Goal: Task Accomplishment & Management: Use online tool/utility

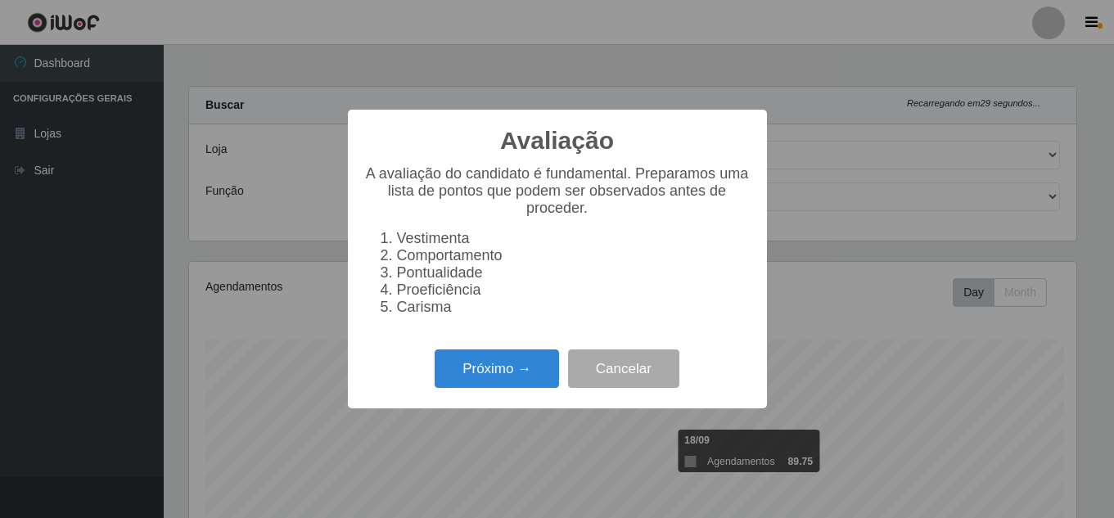
select select "225"
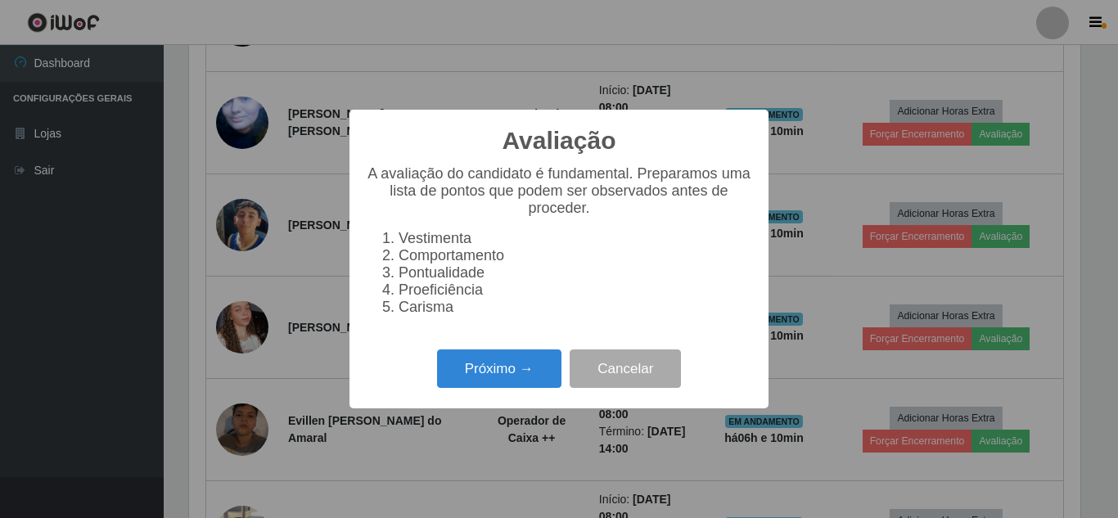
scroll to position [340, 891]
click at [523, 386] on button "Próximo →" at bounding box center [499, 368] width 124 height 38
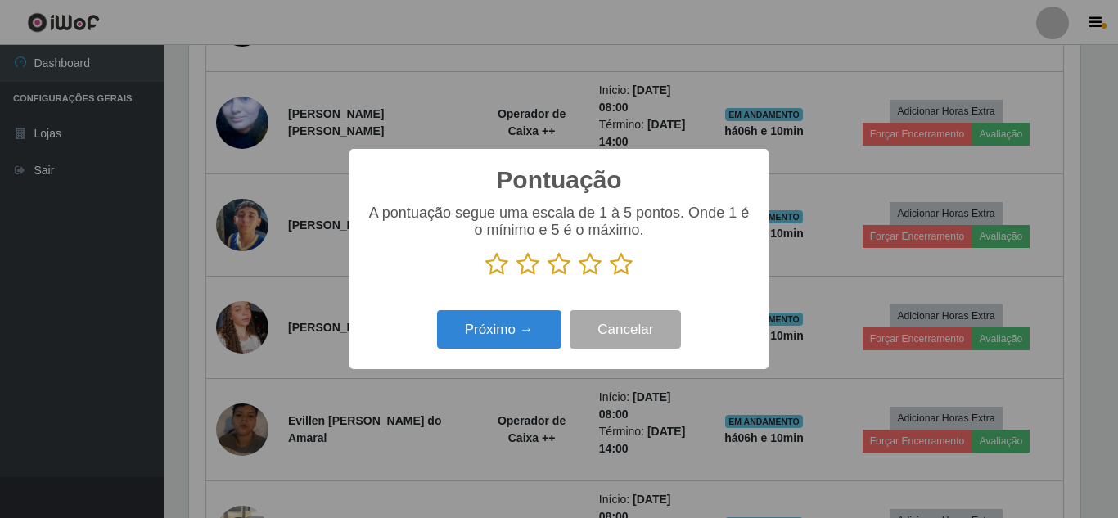
scroll to position [818110, 817559]
click at [622, 264] on icon at bounding box center [621, 264] width 23 height 25
click at [610, 277] on input "radio" at bounding box center [610, 277] width 0 height 0
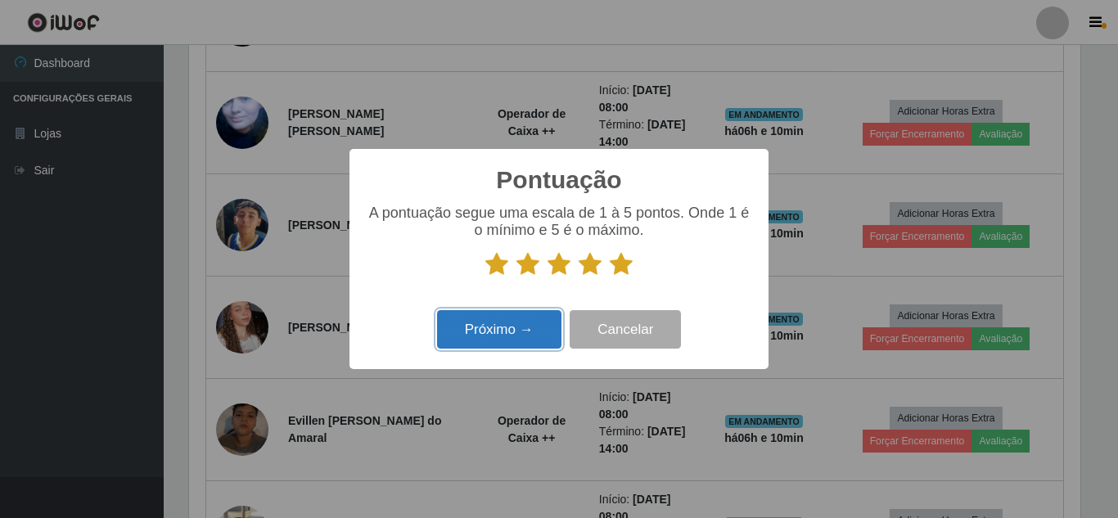
click at [511, 336] on button "Próximo →" at bounding box center [499, 329] width 124 height 38
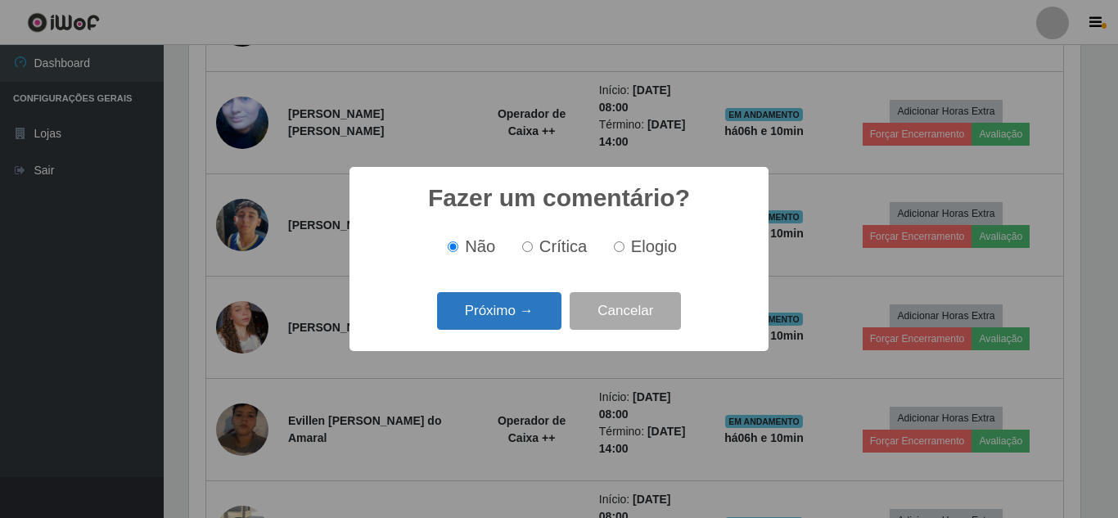
drag, startPoint x: 515, startPoint y: 321, endPoint x: 510, endPoint y: 328, distance: 8.9
click at [510, 328] on button "Próximo →" at bounding box center [499, 311] width 124 height 38
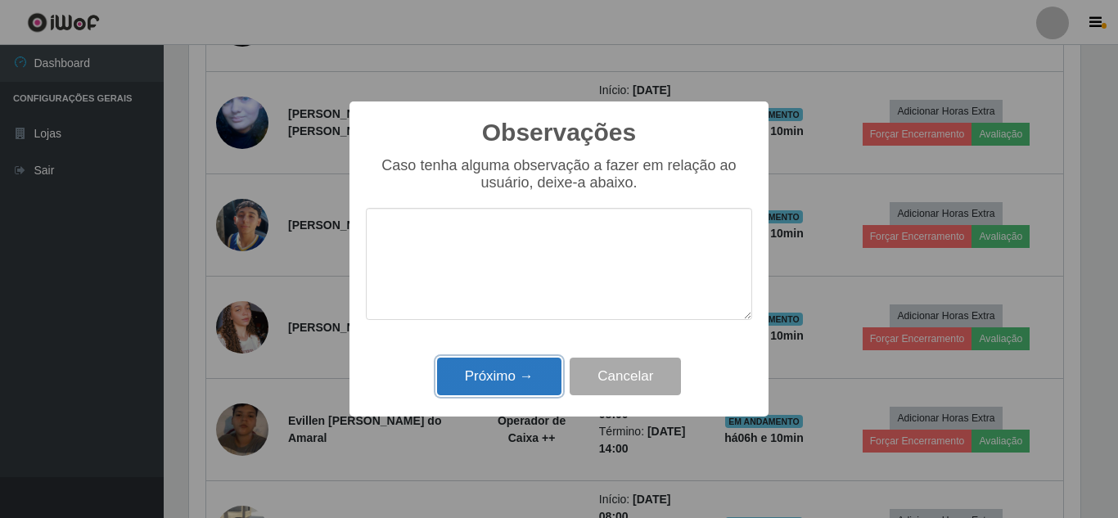
click at [509, 376] on button "Próximo →" at bounding box center [499, 377] width 124 height 38
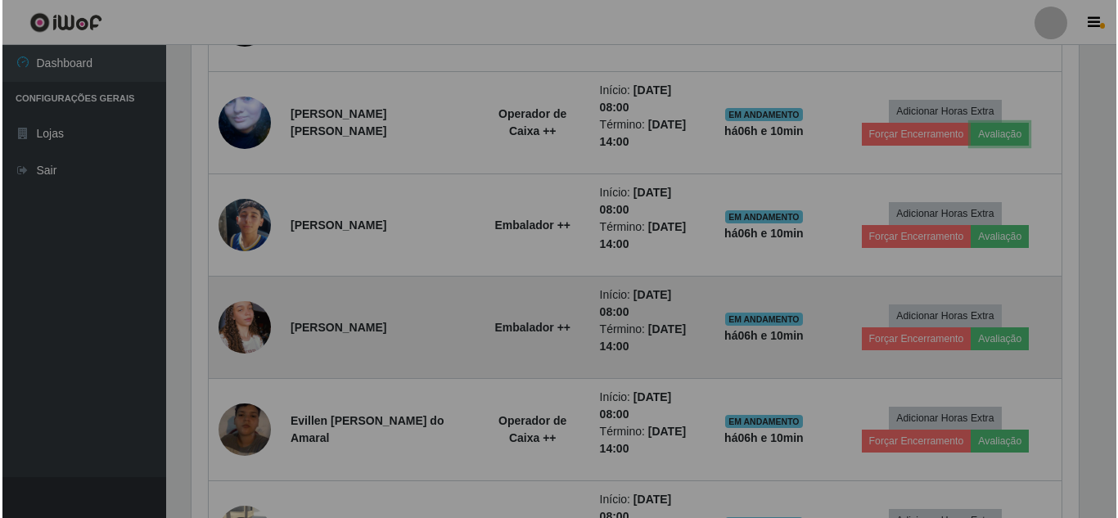
scroll to position [340, 899]
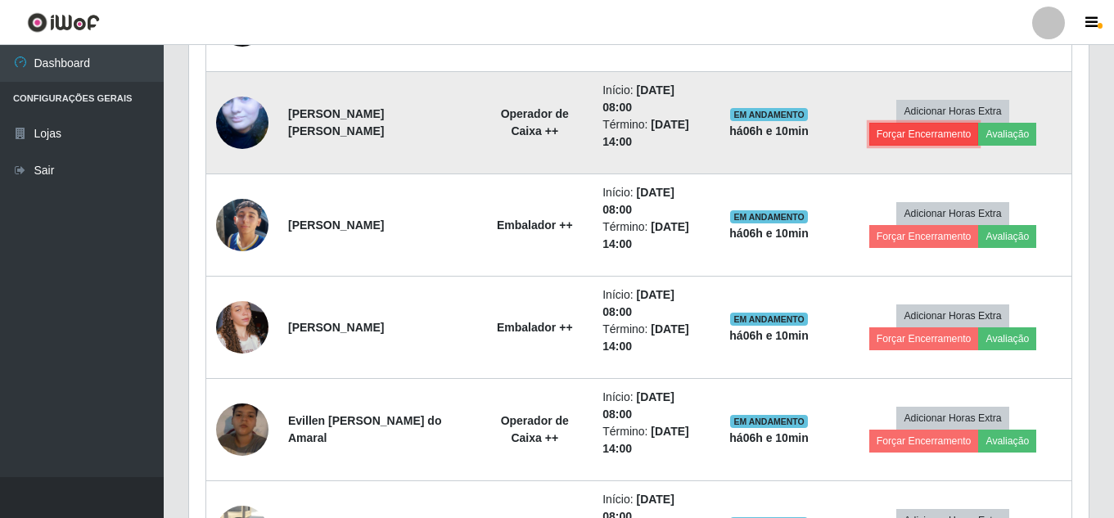
click at [950, 132] on button "Forçar Encerramento" at bounding box center [924, 134] width 110 height 23
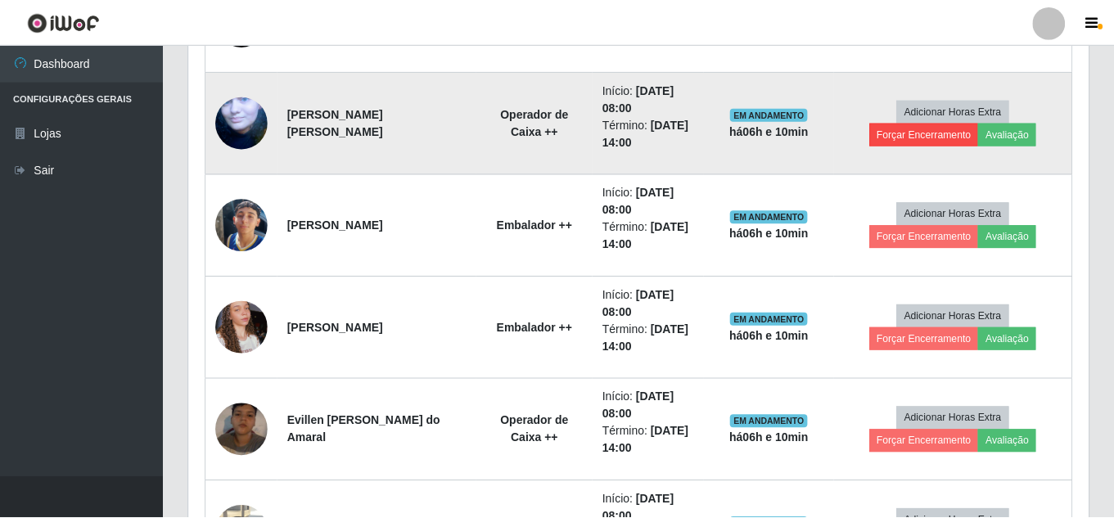
scroll to position [340, 891]
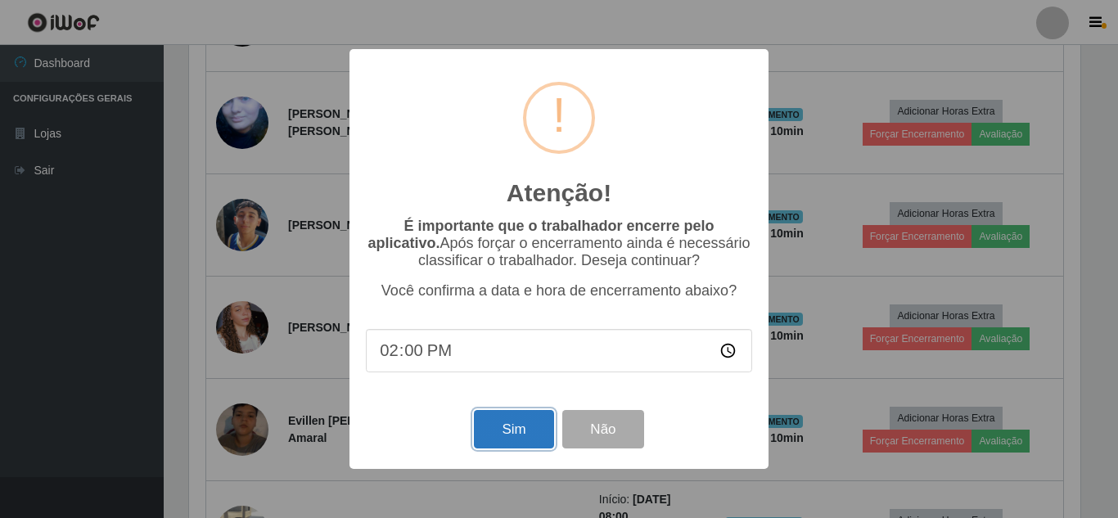
click at [523, 430] on button "Sim" at bounding box center [513, 429] width 79 height 38
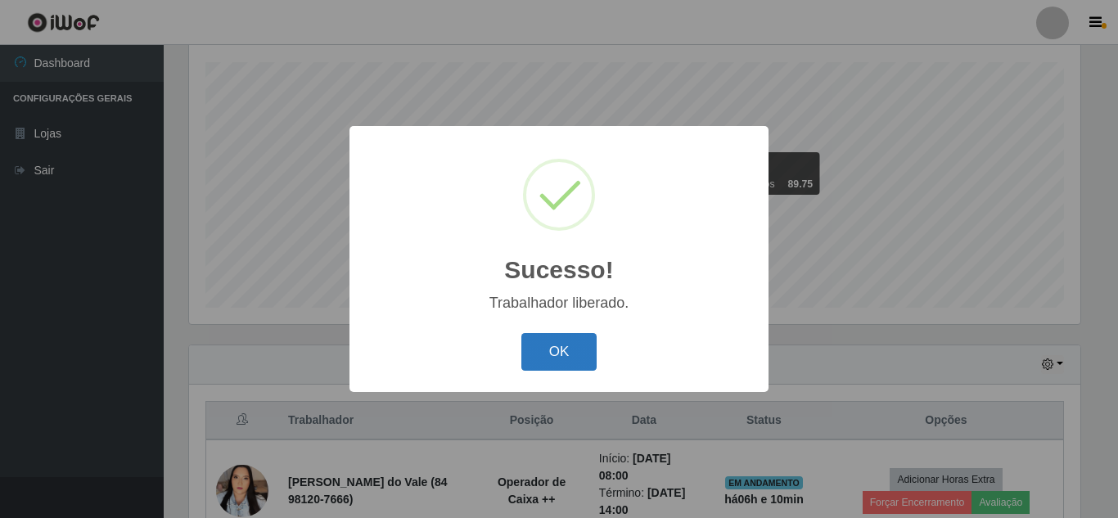
click at [558, 354] on button "OK" at bounding box center [559, 352] width 76 height 38
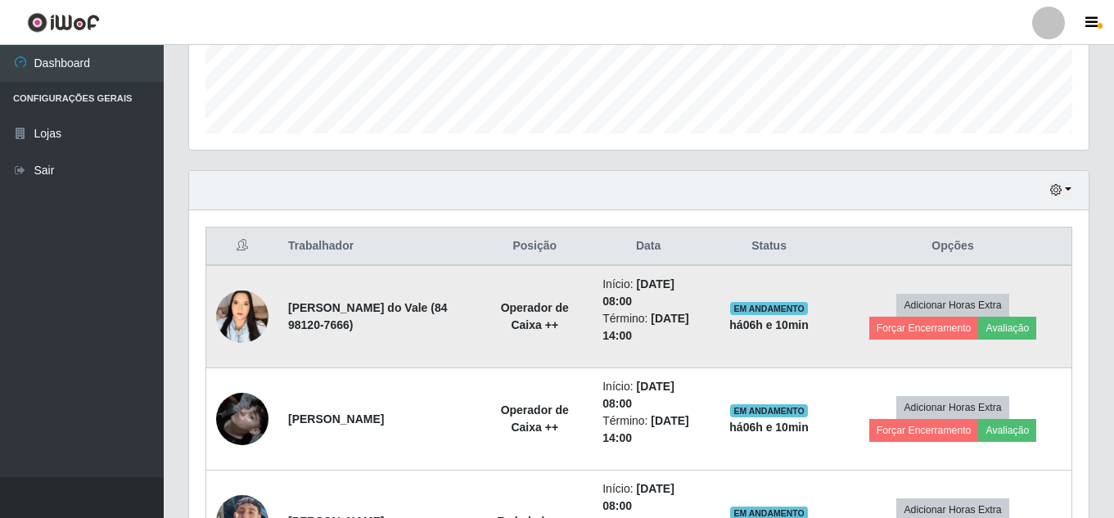
scroll to position [523, 0]
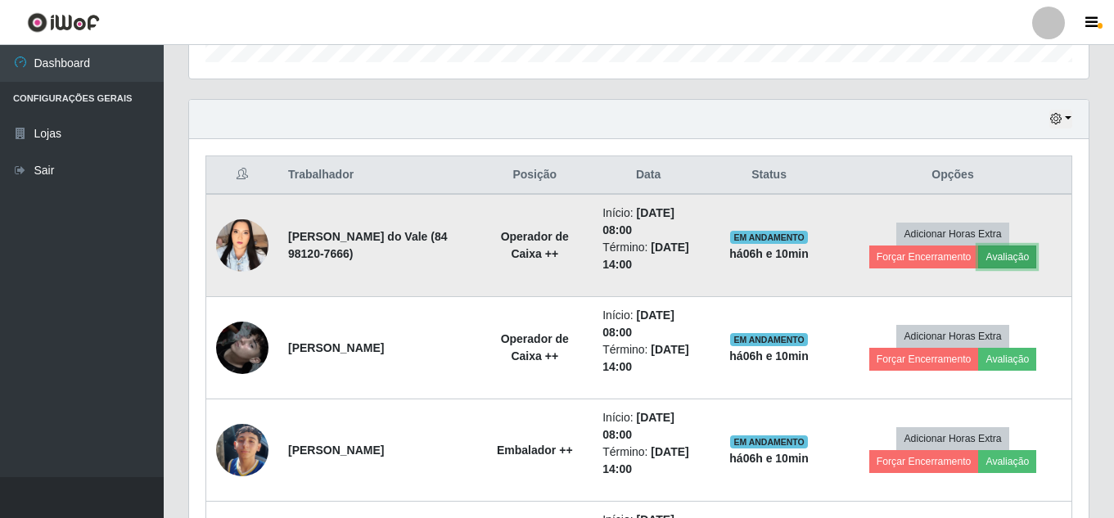
drag, startPoint x: 1035, startPoint y: 255, endPoint x: 1018, endPoint y: 265, distance: 20.2
click at [1018, 265] on button "Avaliação" at bounding box center [1007, 257] width 58 height 23
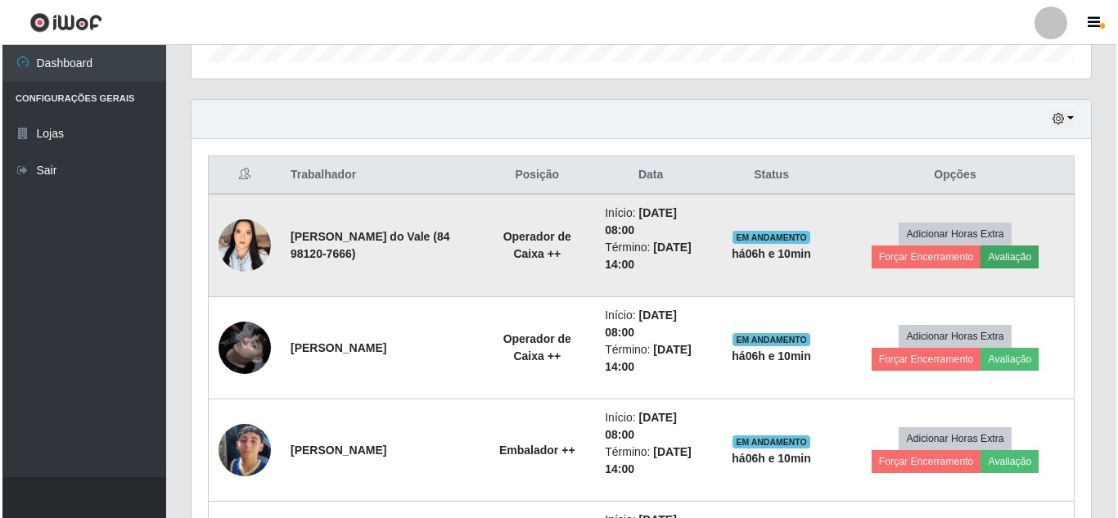
scroll to position [340, 891]
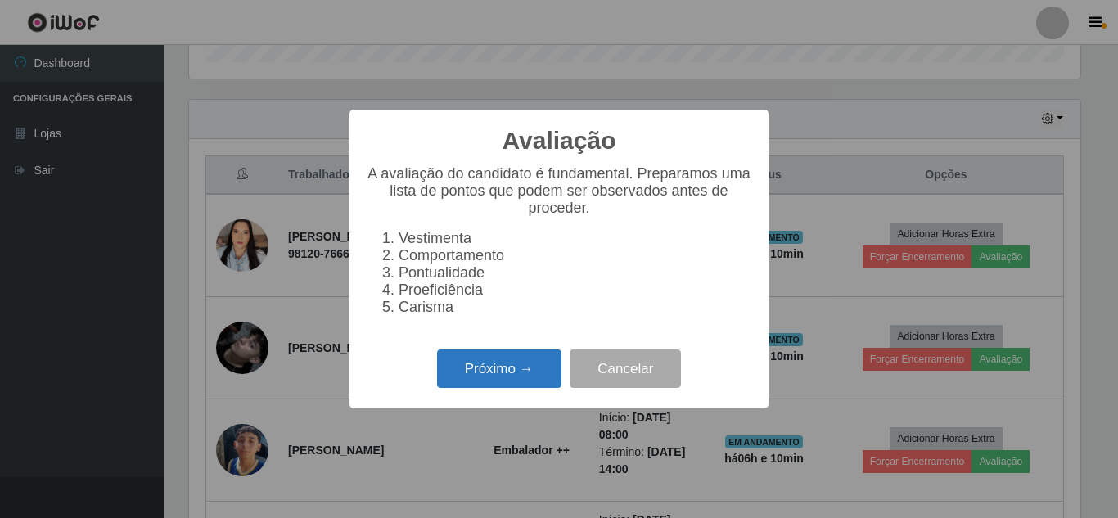
click at [488, 376] on button "Próximo →" at bounding box center [499, 368] width 124 height 38
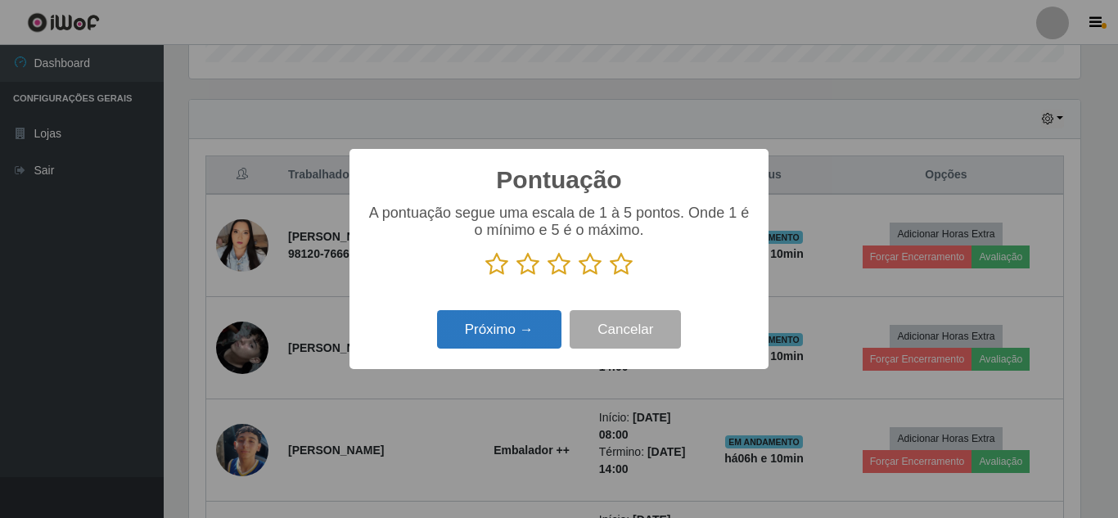
scroll to position [818110, 817559]
drag, startPoint x: 627, startPoint y: 267, endPoint x: 566, endPoint y: 302, distance: 70.0
click at [625, 271] on icon at bounding box center [621, 264] width 23 height 25
click at [610, 277] on input "radio" at bounding box center [610, 277] width 0 height 0
click at [495, 336] on button "Próximo →" at bounding box center [499, 329] width 124 height 38
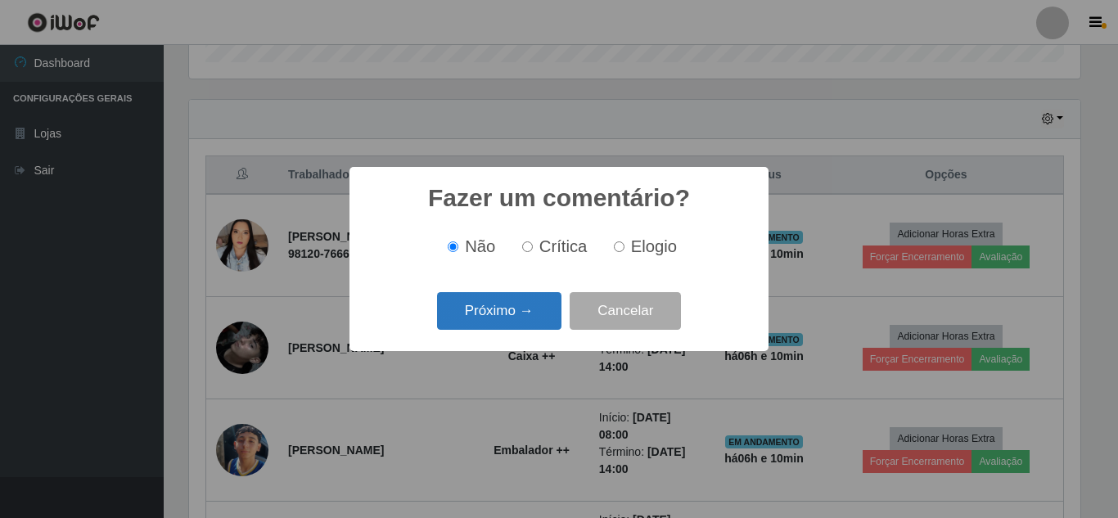
click at [510, 318] on button "Próximo →" at bounding box center [499, 311] width 124 height 38
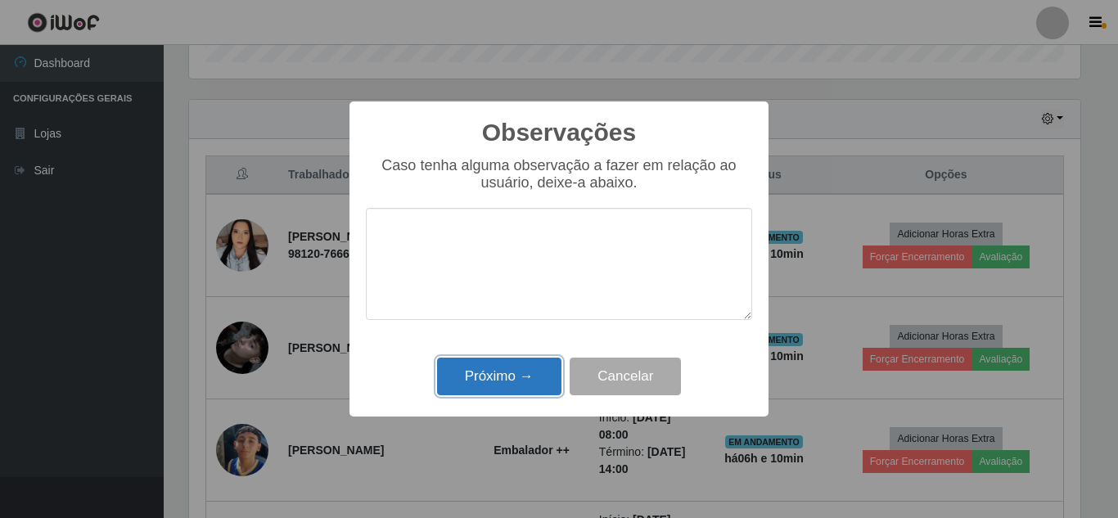
click at [483, 383] on button "Próximo →" at bounding box center [499, 377] width 124 height 38
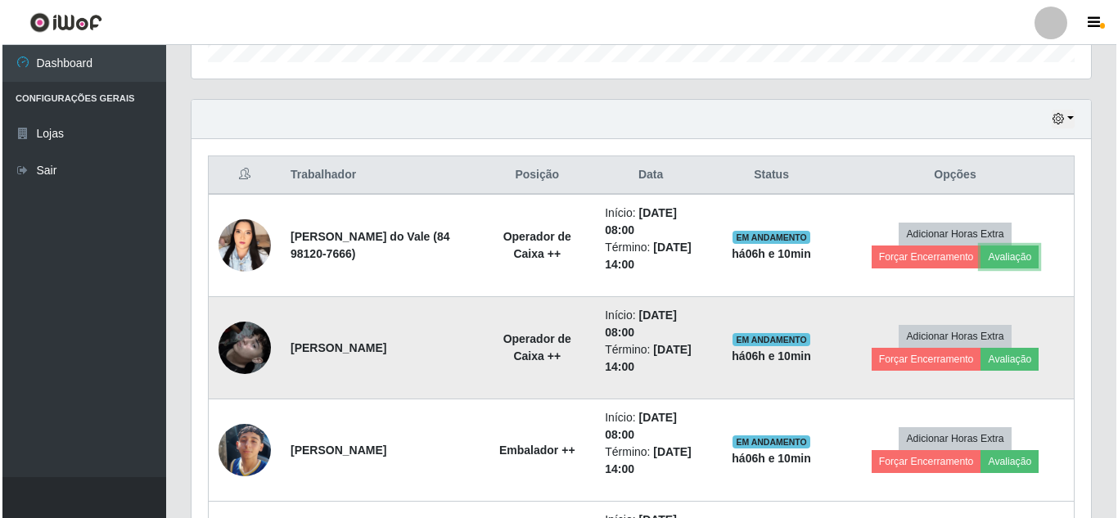
scroll to position [340, 899]
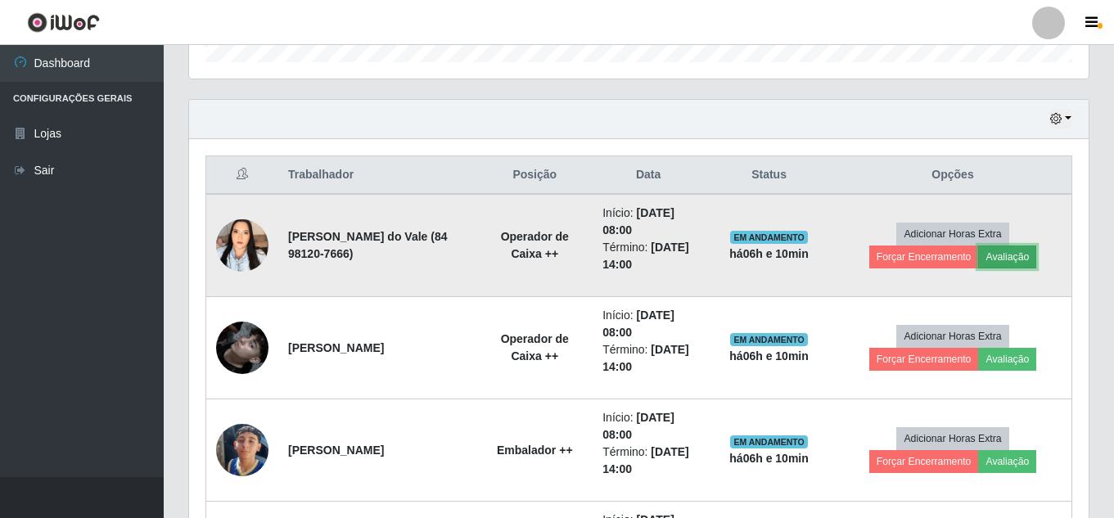
click at [1022, 259] on button "Avaliação" at bounding box center [1007, 257] width 58 height 23
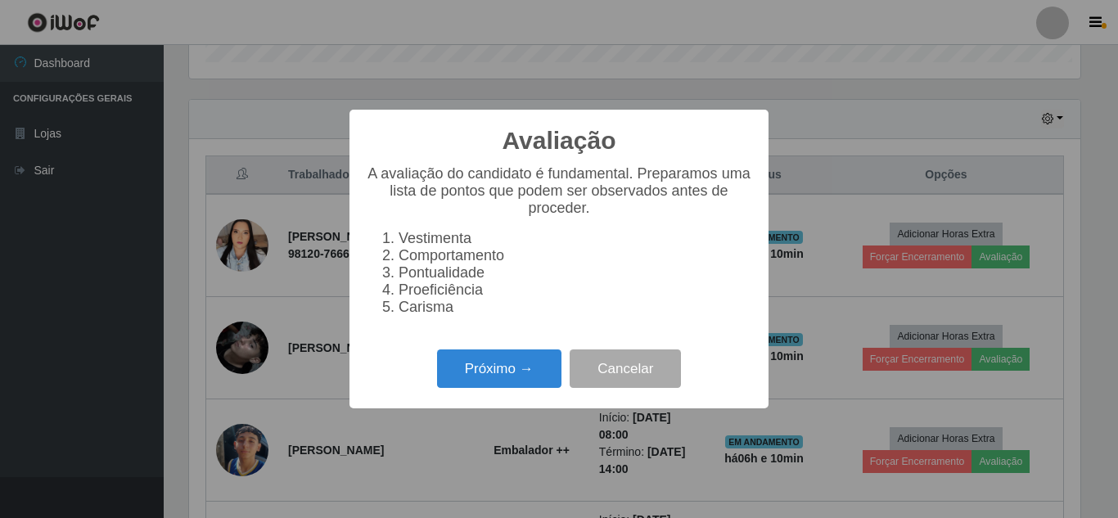
scroll to position [340, 891]
click at [523, 381] on button "Próximo →" at bounding box center [499, 368] width 124 height 38
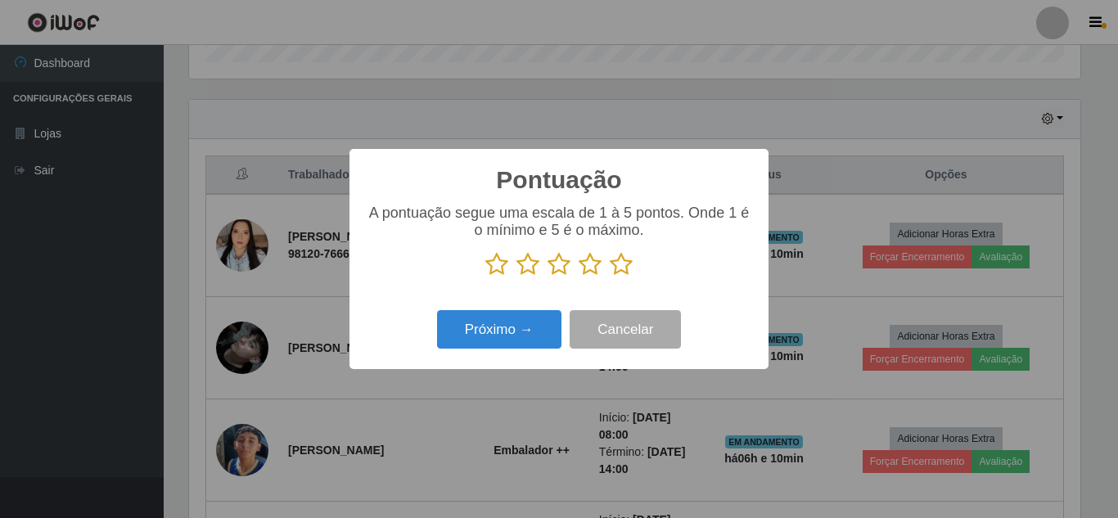
drag, startPoint x: 623, startPoint y: 262, endPoint x: 587, endPoint y: 275, distance: 38.3
click at [623, 261] on icon at bounding box center [621, 264] width 23 height 25
click at [610, 277] on input "radio" at bounding box center [610, 277] width 0 height 0
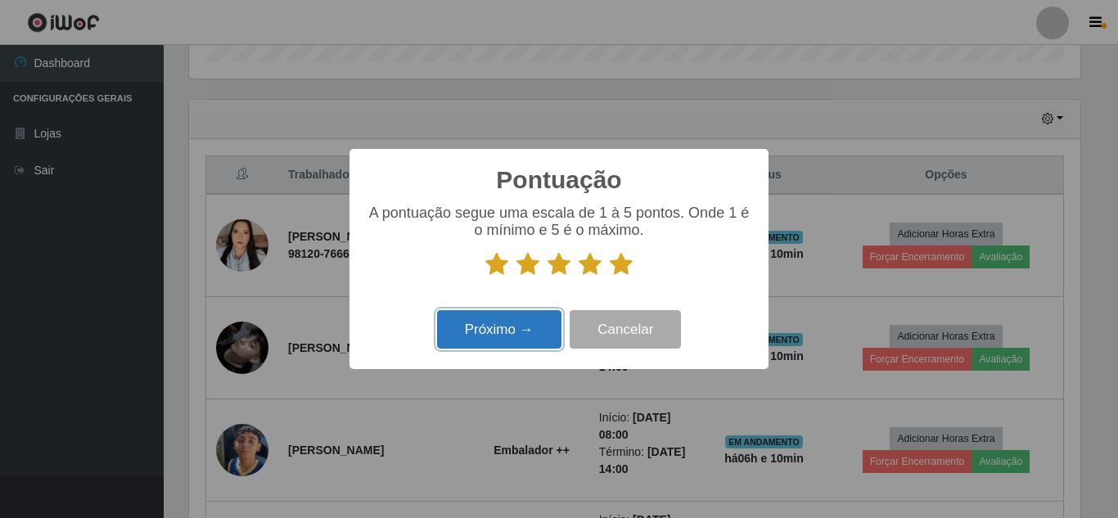
click at [516, 338] on button "Próximo →" at bounding box center [499, 329] width 124 height 38
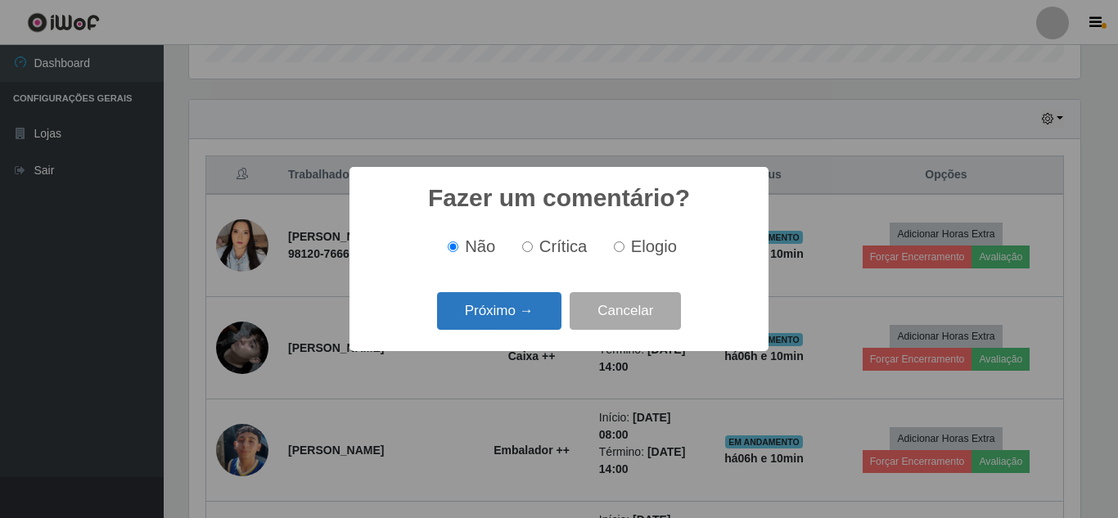
click at [514, 330] on button "Próximo →" at bounding box center [499, 311] width 124 height 38
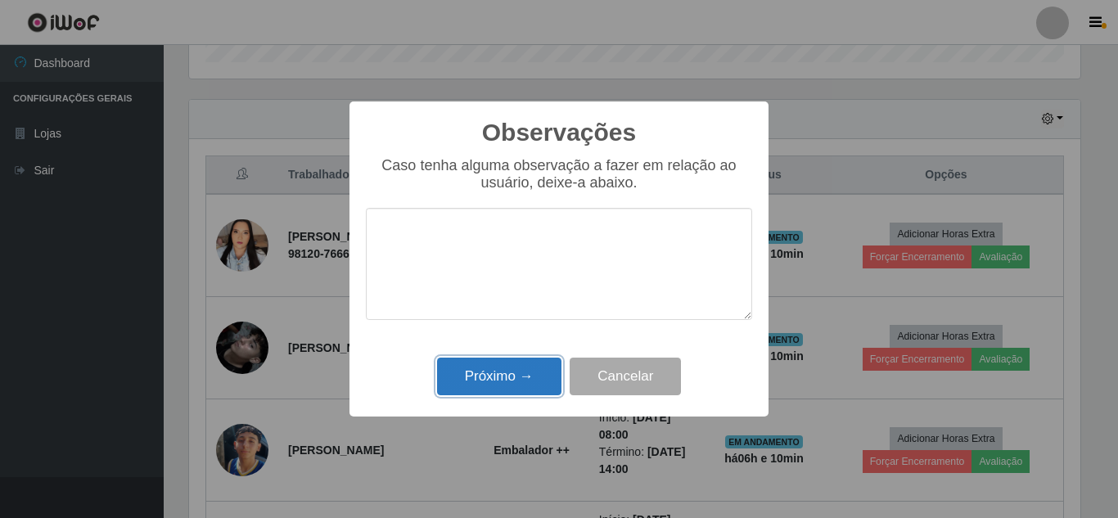
click at [507, 373] on button "Próximo →" at bounding box center [499, 377] width 124 height 38
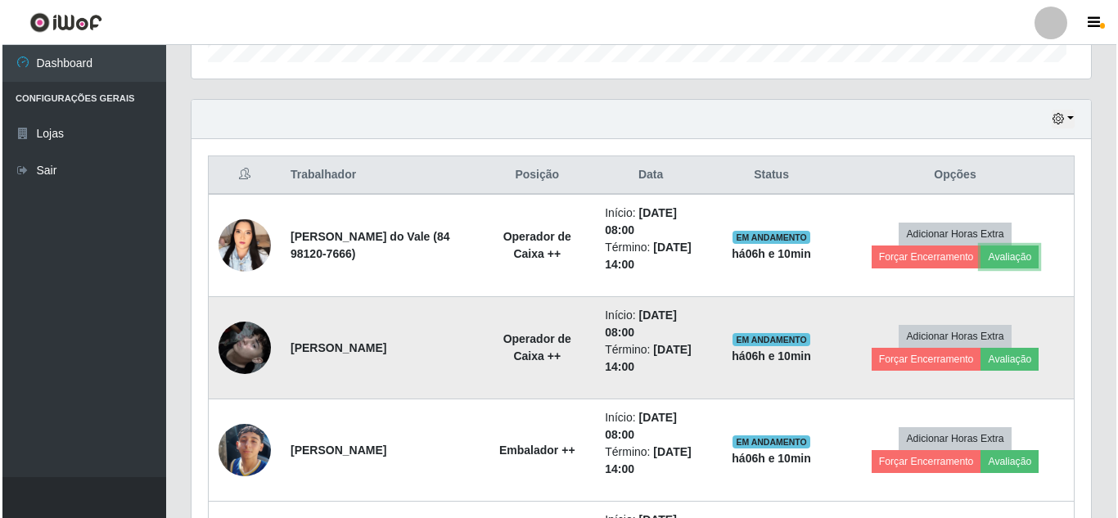
scroll to position [340, 899]
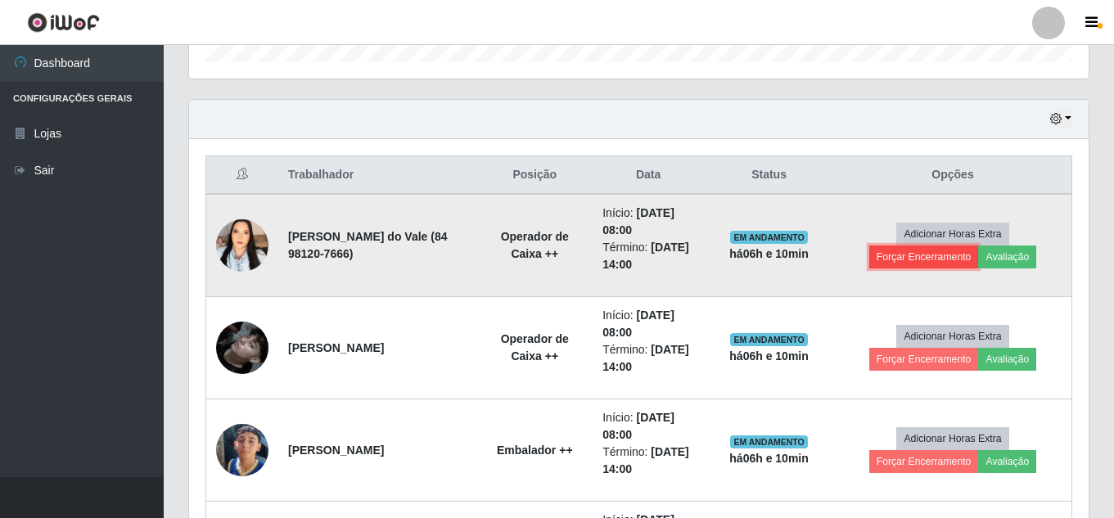
click at [921, 259] on button "Forçar Encerramento" at bounding box center [924, 257] width 110 height 23
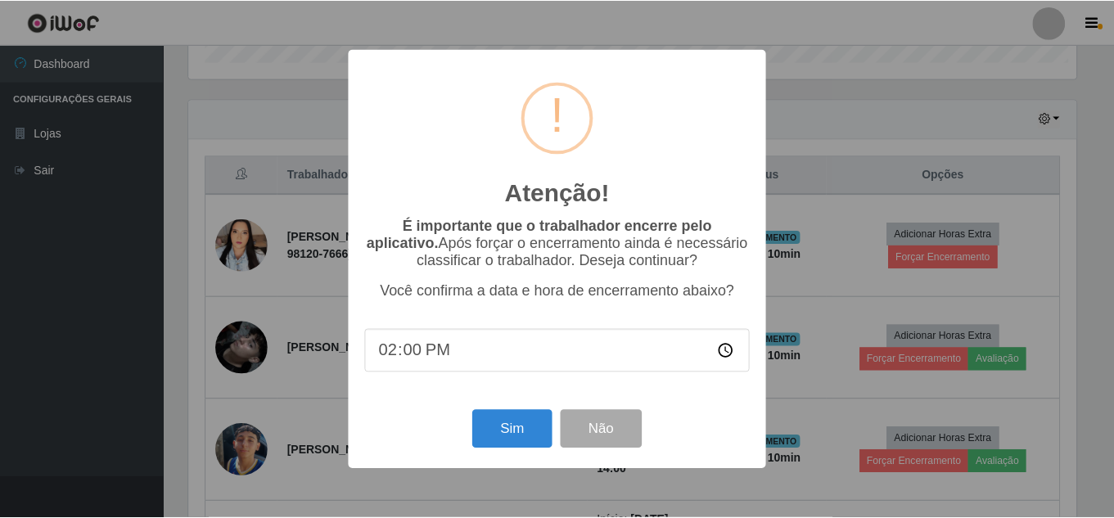
scroll to position [340, 891]
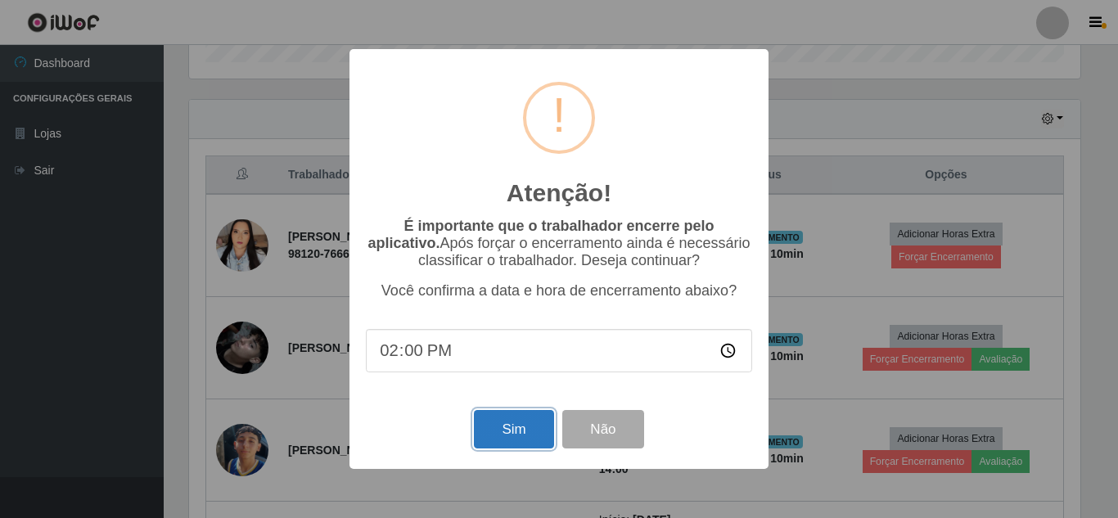
click at [528, 439] on button "Sim" at bounding box center [513, 429] width 79 height 38
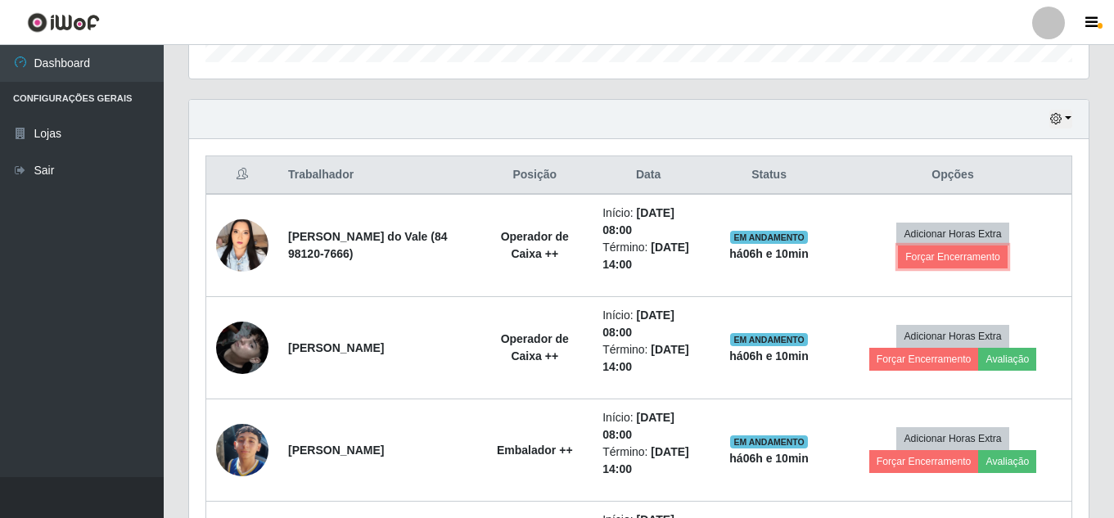
scroll to position [0, 0]
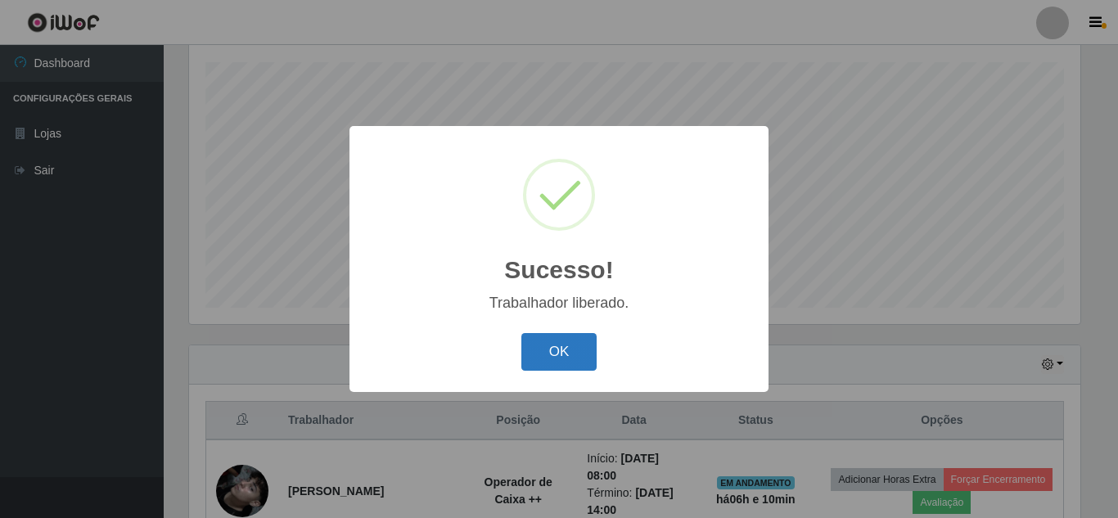
click at [561, 371] on button "OK" at bounding box center [559, 352] width 76 height 38
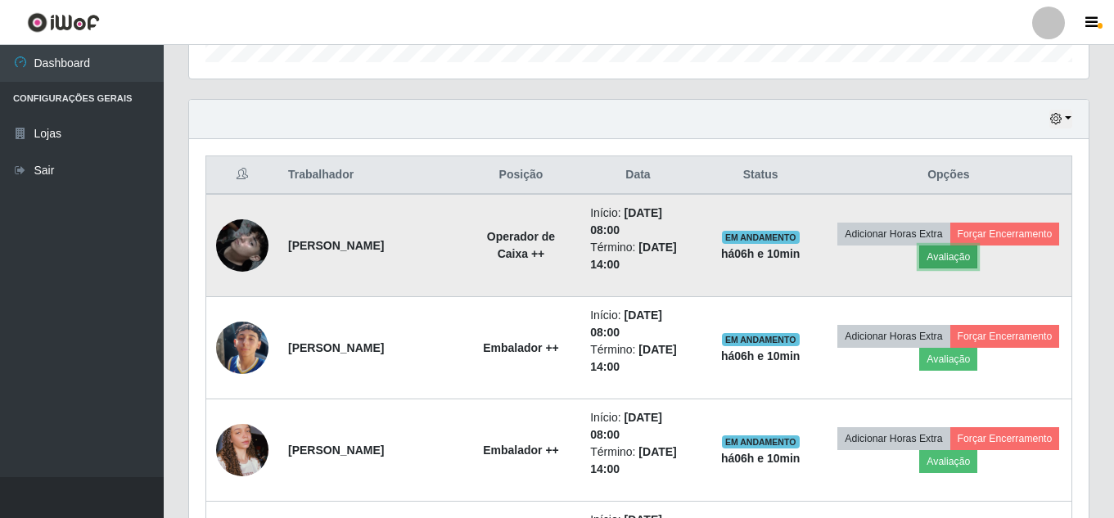
click at [977, 259] on button "Avaliação" at bounding box center [948, 257] width 58 height 23
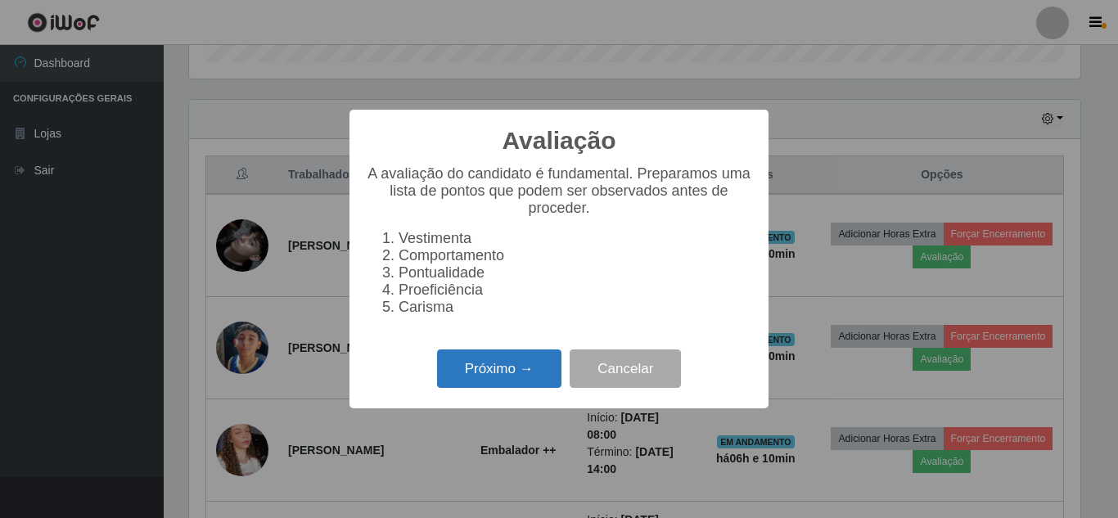
click at [534, 388] on button "Próximo →" at bounding box center [499, 368] width 124 height 38
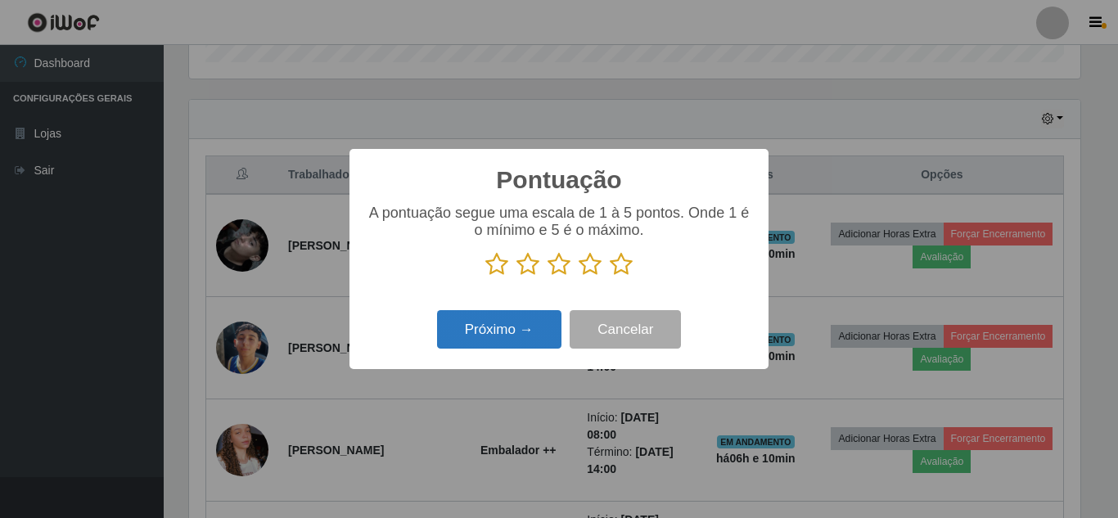
drag, startPoint x: 619, startPoint y: 268, endPoint x: 538, endPoint y: 315, distance: 93.9
click at [605, 273] on p at bounding box center [559, 264] width 386 height 25
click at [623, 268] on icon at bounding box center [621, 264] width 23 height 25
click at [610, 277] on input "radio" at bounding box center [610, 277] width 0 height 0
click at [502, 336] on button "Próximo →" at bounding box center [499, 329] width 124 height 38
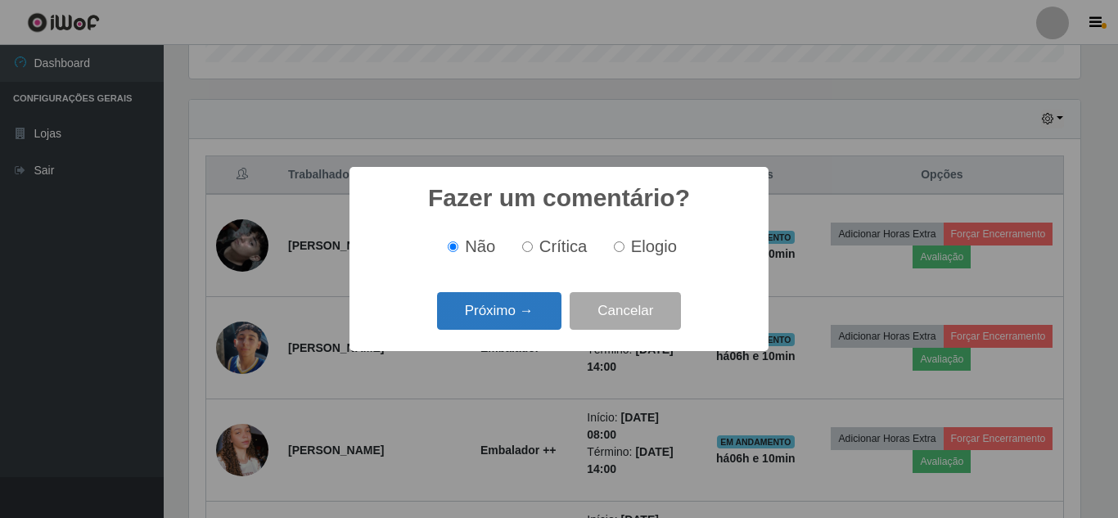
click at [516, 317] on button "Próximo →" at bounding box center [499, 311] width 124 height 38
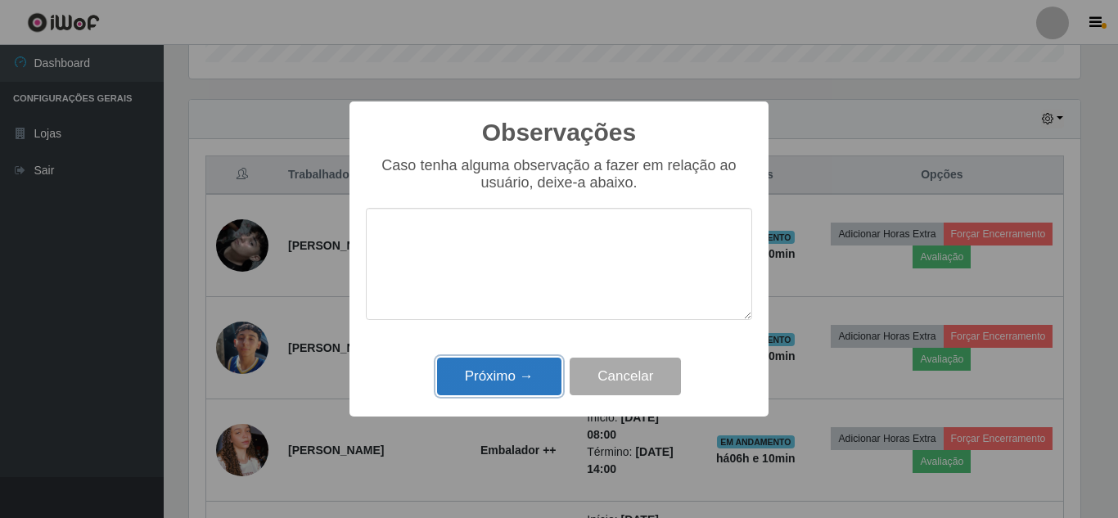
click at [501, 375] on button "Próximo →" at bounding box center [499, 377] width 124 height 38
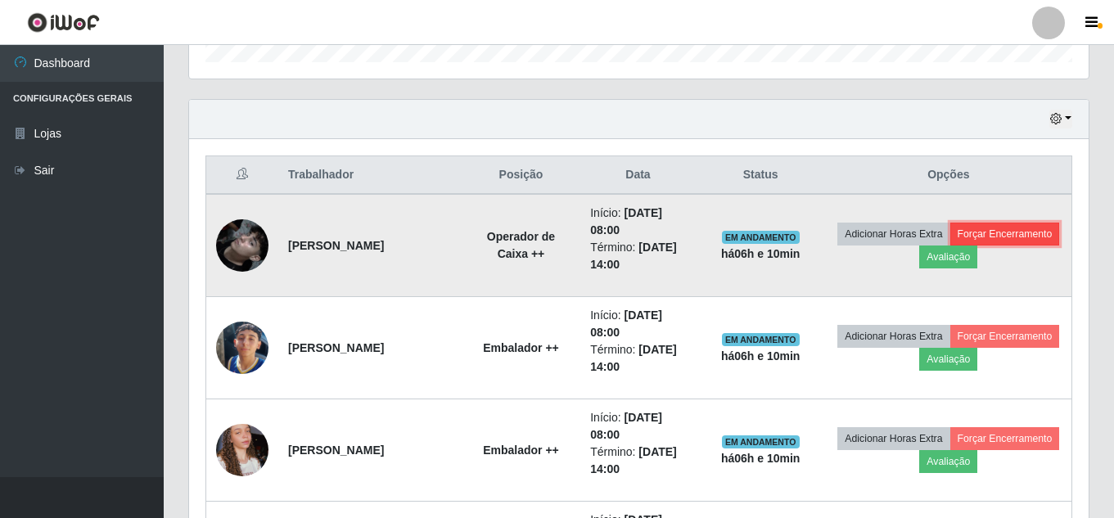
click at [950, 246] on button "Forçar Encerramento" at bounding box center [1005, 234] width 110 height 23
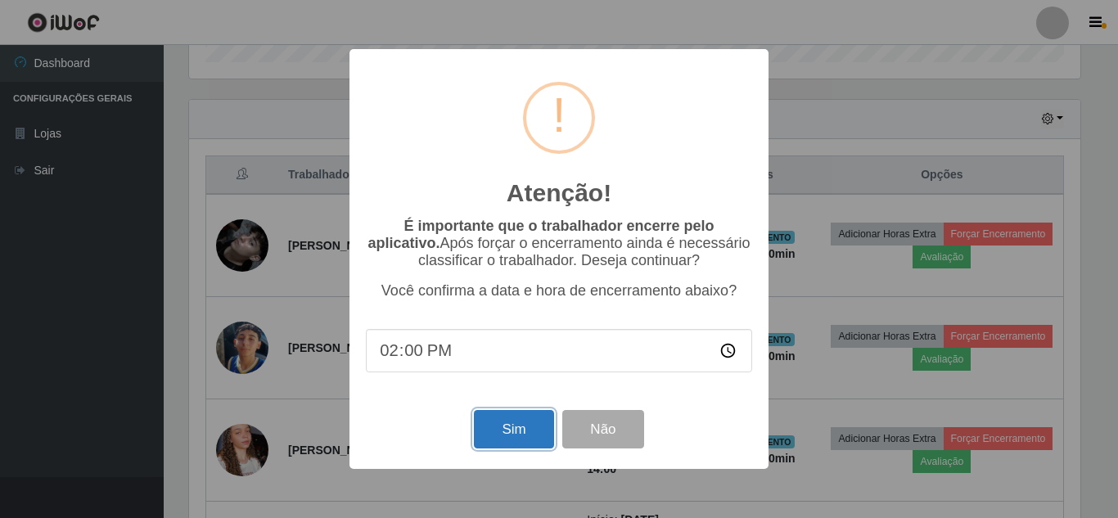
click at [509, 443] on button "Sim" at bounding box center [513, 429] width 79 height 38
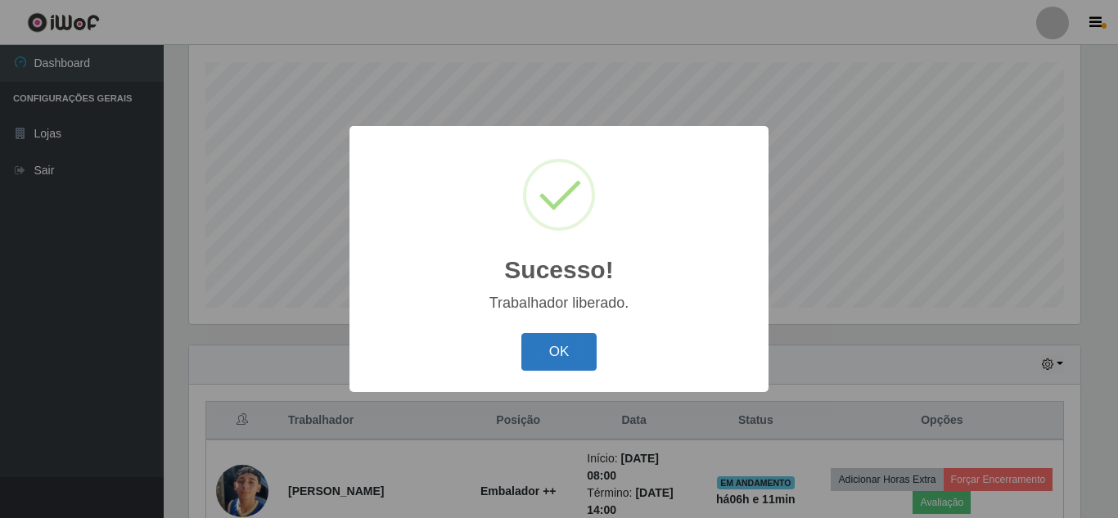
click at [570, 370] on button "OK" at bounding box center [559, 352] width 76 height 38
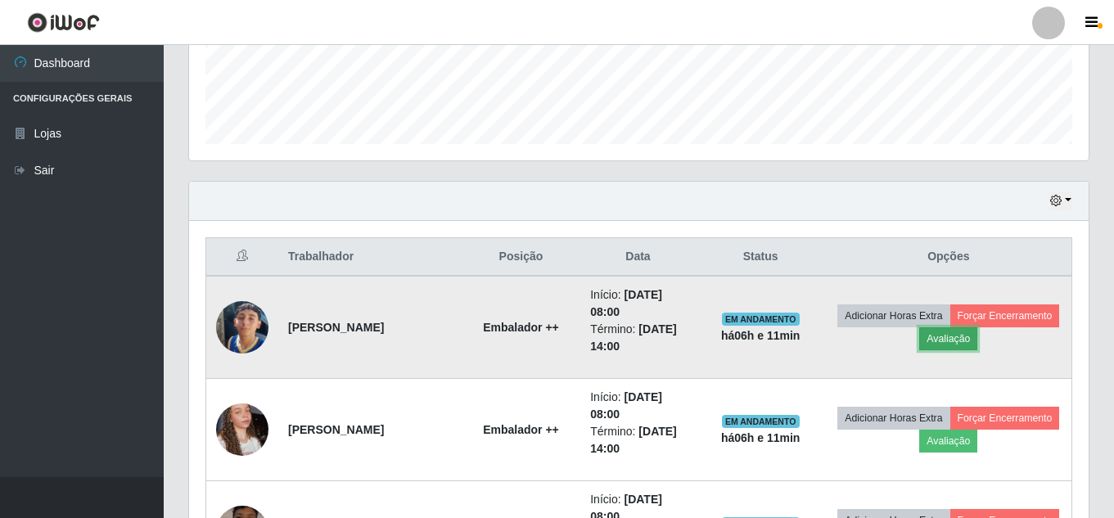
click at [977, 344] on button "Avaliação" at bounding box center [948, 338] width 58 height 23
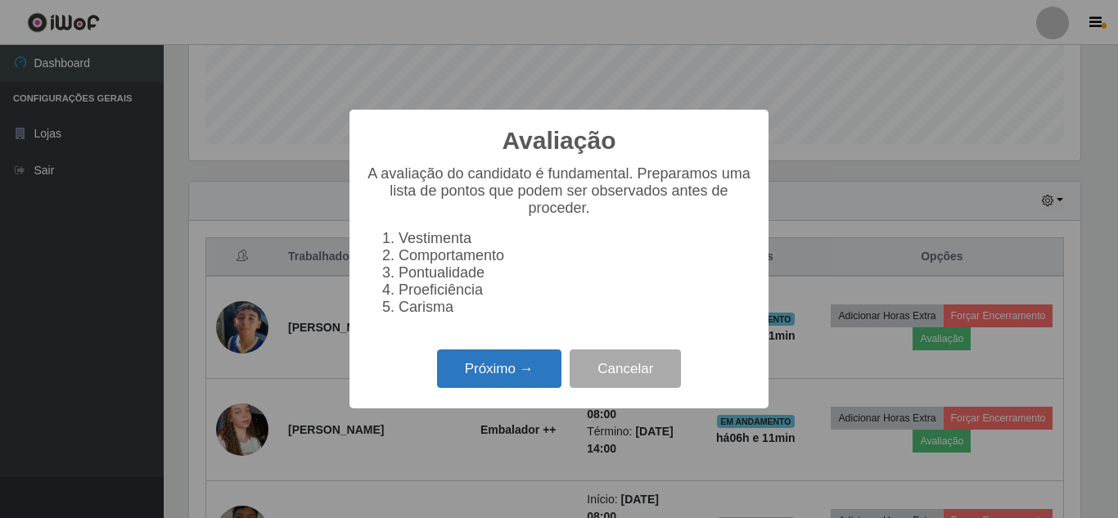
click at [499, 378] on button "Próximo →" at bounding box center [499, 368] width 124 height 38
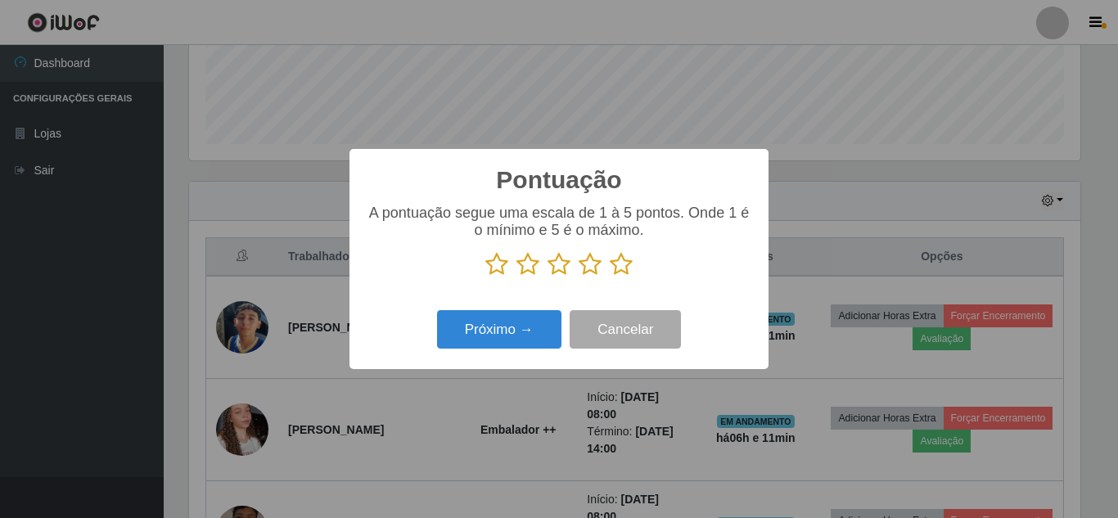
click at [619, 270] on icon at bounding box center [621, 264] width 23 height 25
click at [610, 277] on input "radio" at bounding box center [610, 277] width 0 height 0
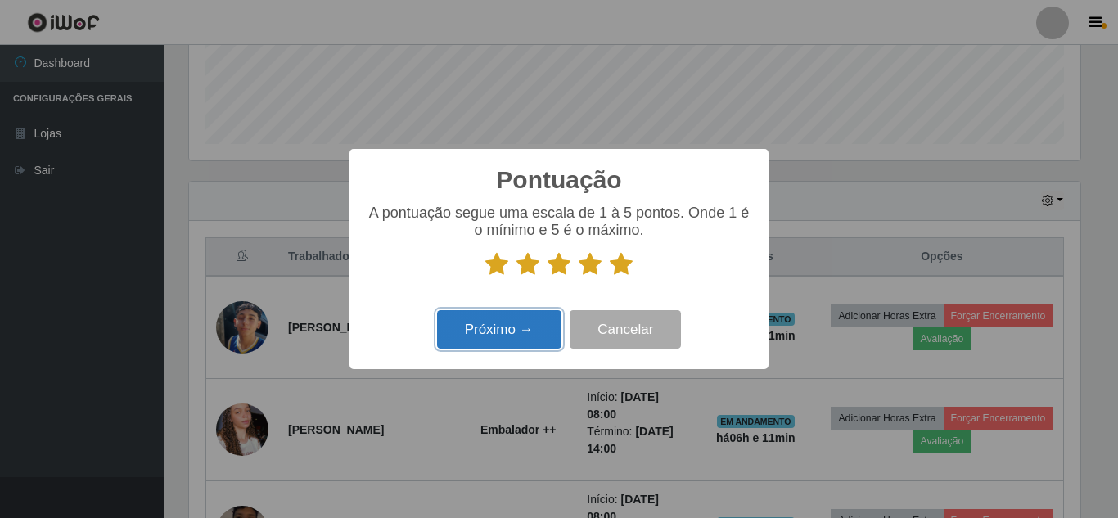
click at [501, 329] on button "Próximo →" at bounding box center [499, 329] width 124 height 38
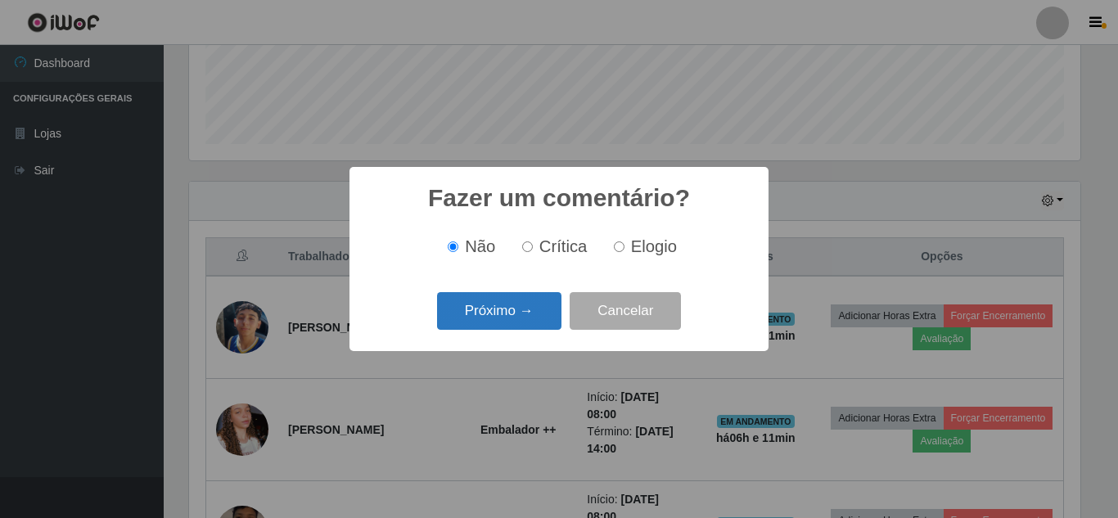
click at [502, 327] on button "Próximo →" at bounding box center [499, 311] width 124 height 38
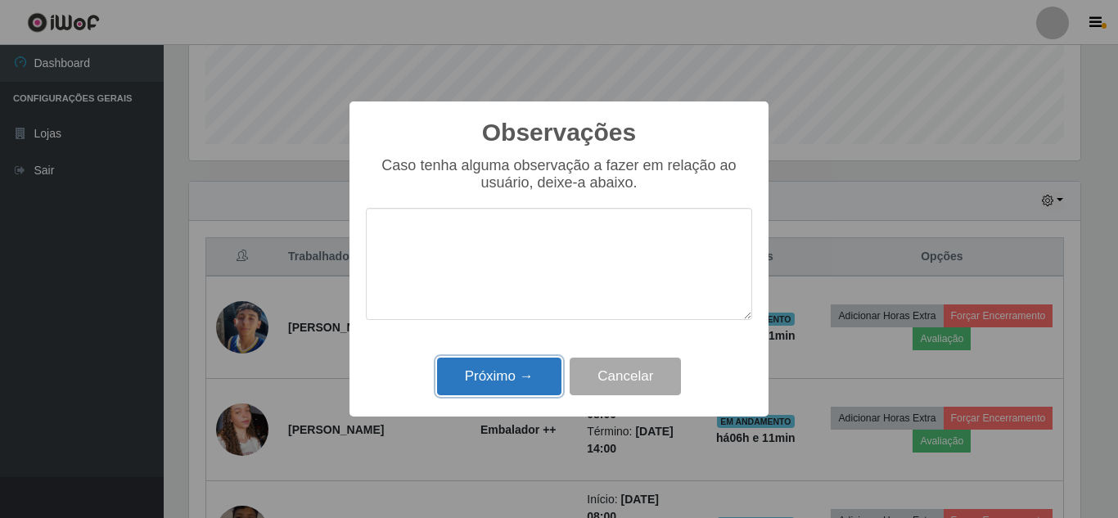
click at [498, 378] on button "Próximo →" at bounding box center [499, 377] width 124 height 38
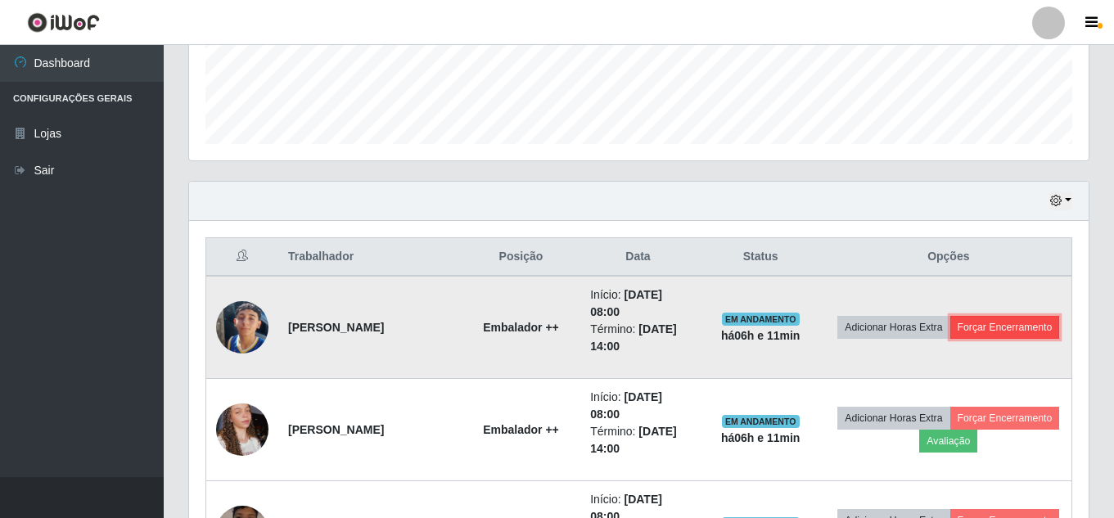
click at [966, 339] on button "Forçar Encerramento" at bounding box center [1005, 327] width 110 height 23
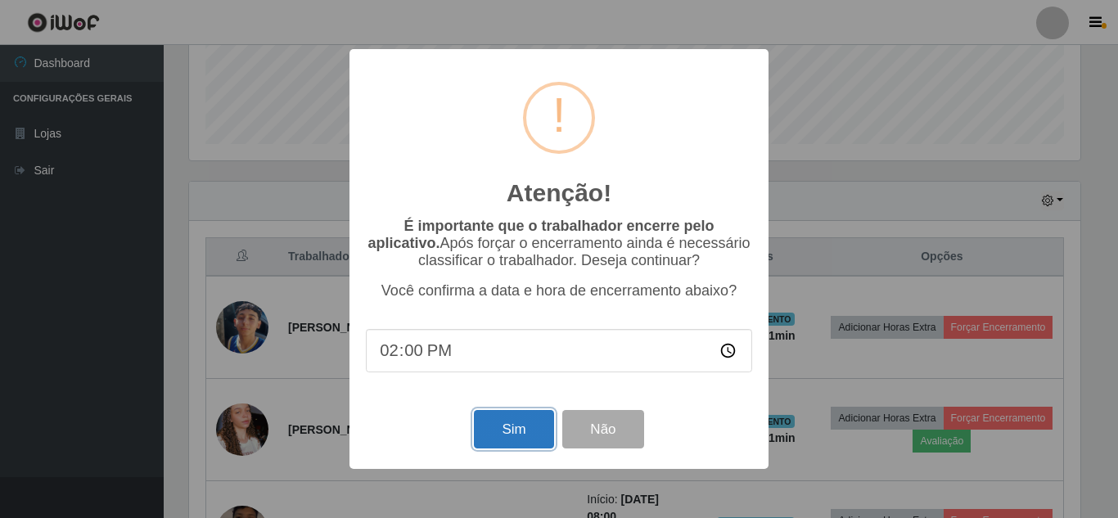
click at [524, 442] on button "Sim" at bounding box center [513, 429] width 79 height 38
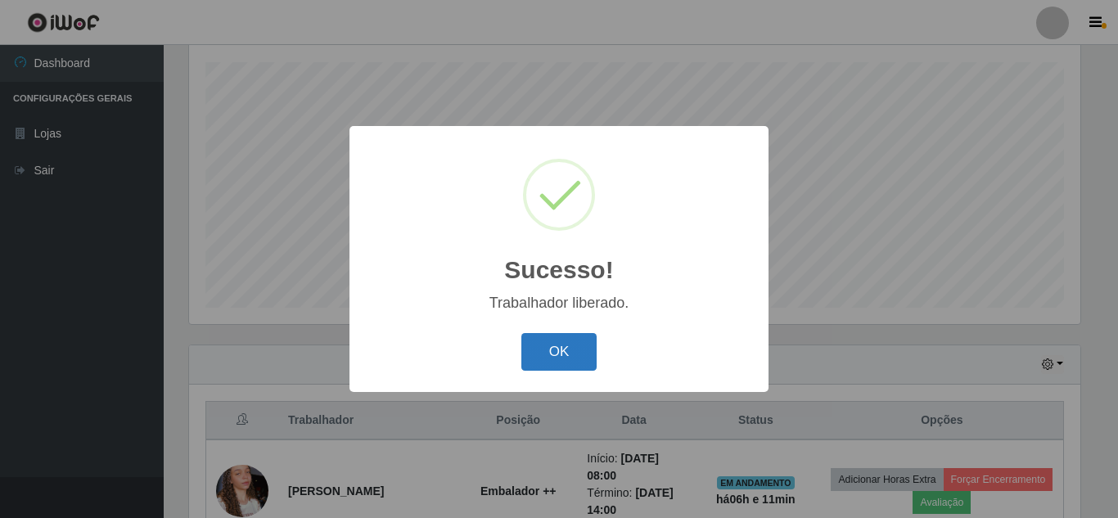
click at [551, 366] on button "OK" at bounding box center [559, 352] width 76 height 38
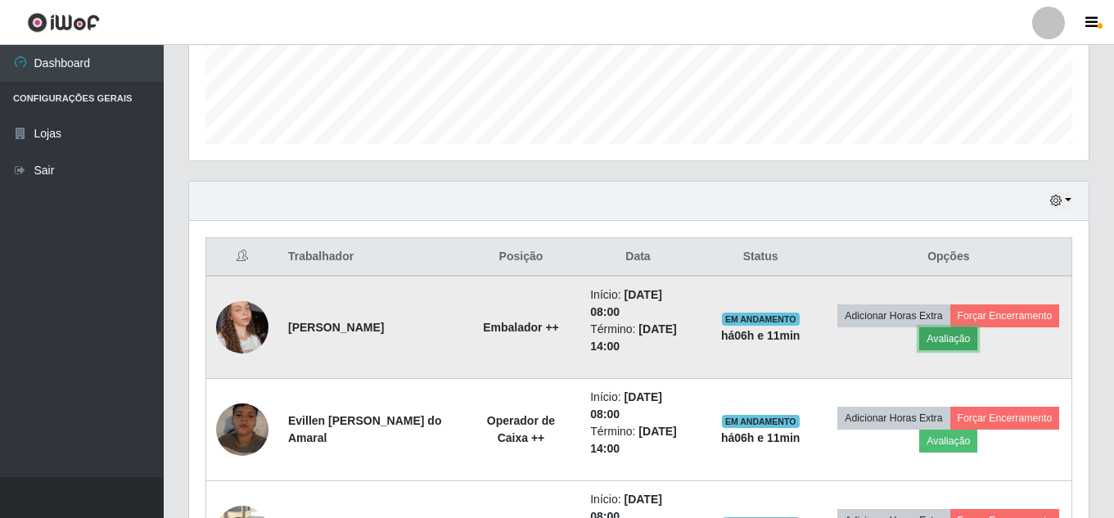
click at [977, 340] on button "Avaliação" at bounding box center [948, 338] width 58 height 23
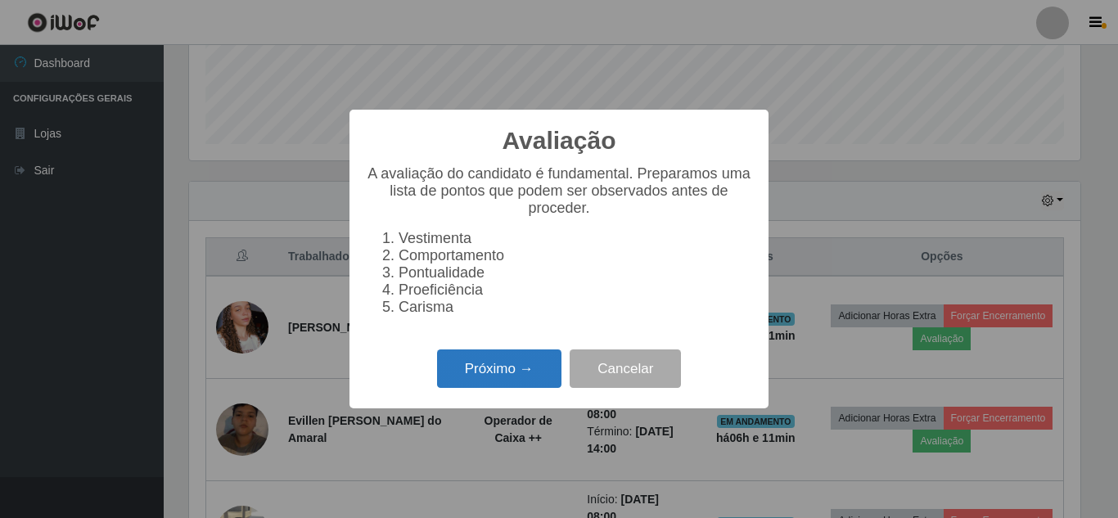
click at [489, 384] on button "Próximo →" at bounding box center [499, 368] width 124 height 38
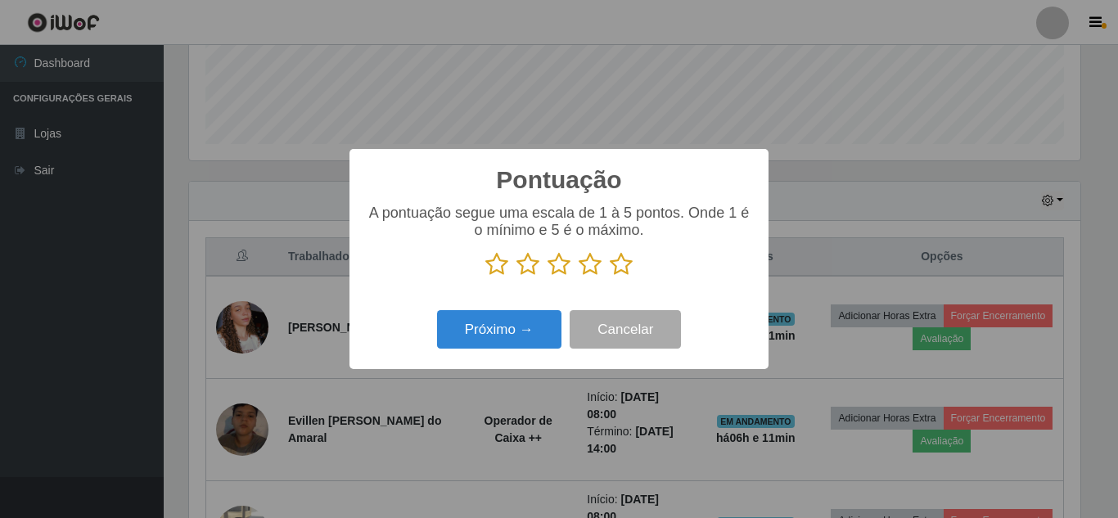
click at [625, 258] on icon at bounding box center [621, 264] width 23 height 25
click at [610, 277] on input "radio" at bounding box center [610, 277] width 0 height 0
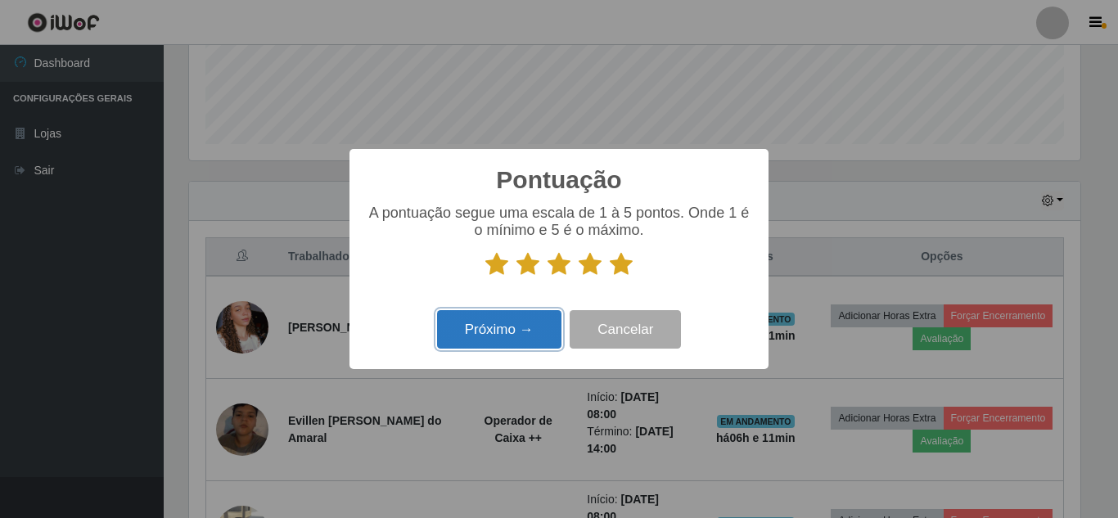
click at [522, 330] on button "Próximo →" at bounding box center [499, 329] width 124 height 38
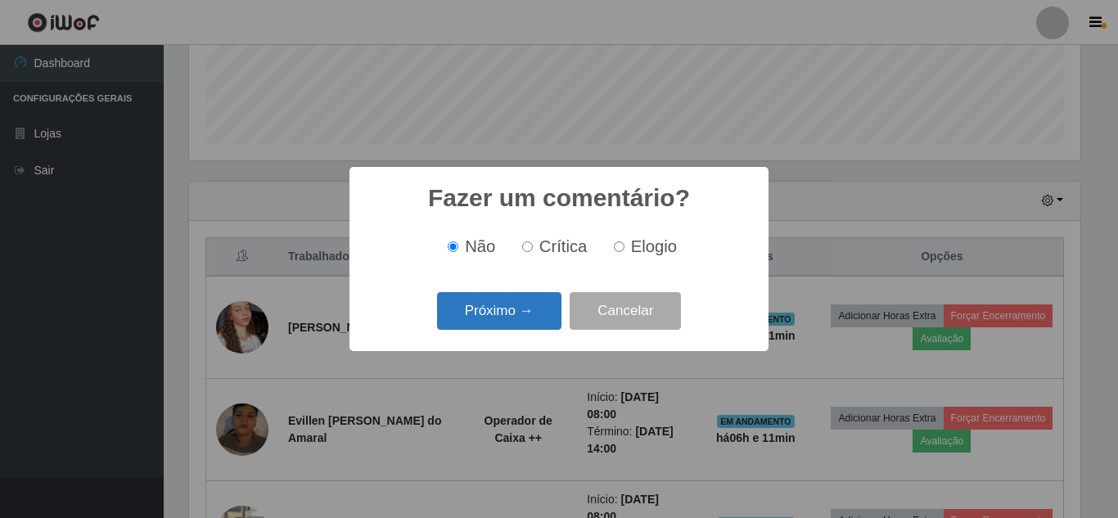
click at [524, 321] on button "Próximo →" at bounding box center [499, 311] width 124 height 38
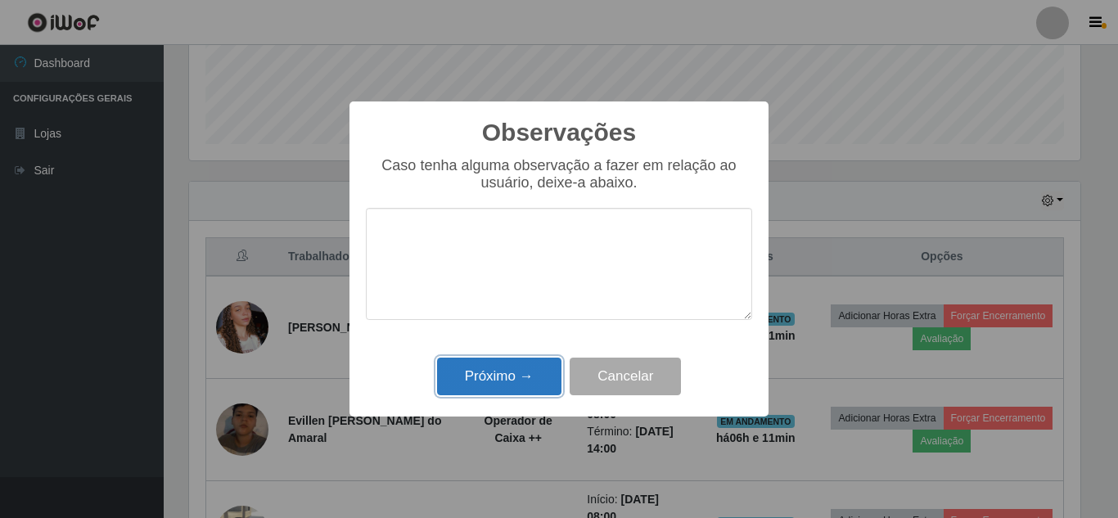
click at [521, 373] on button "Próximo →" at bounding box center [499, 377] width 124 height 38
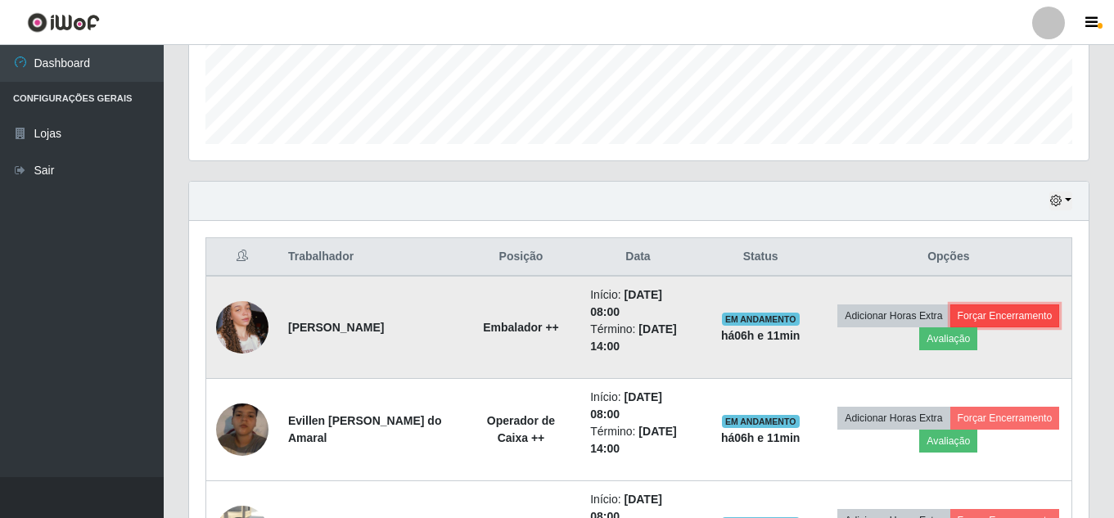
click at [950, 327] on button "Forçar Encerramento" at bounding box center [1005, 315] width 110 height 23
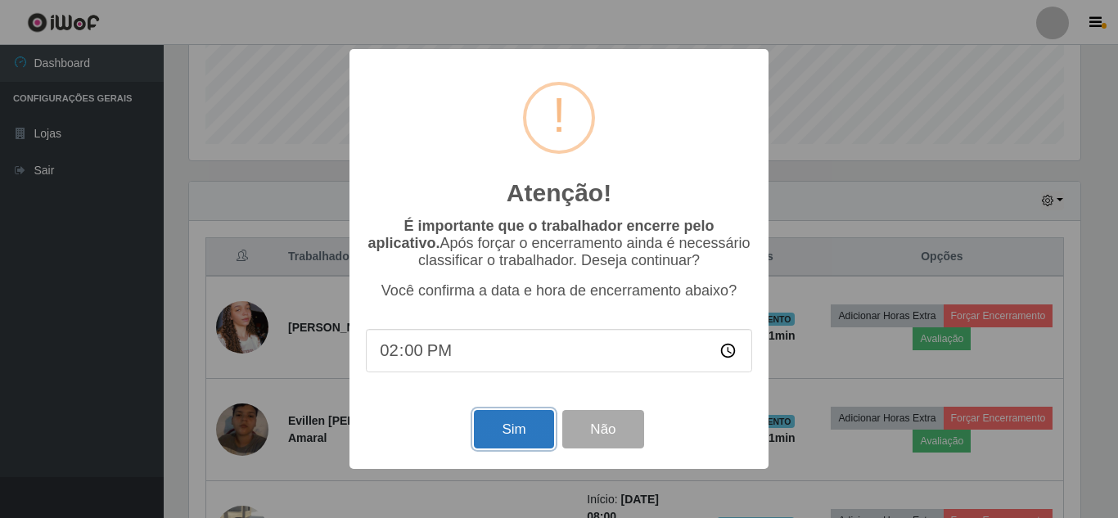
click at [522, 432] on button "Sim" at bounding box center [513, 429] width 79 height 38
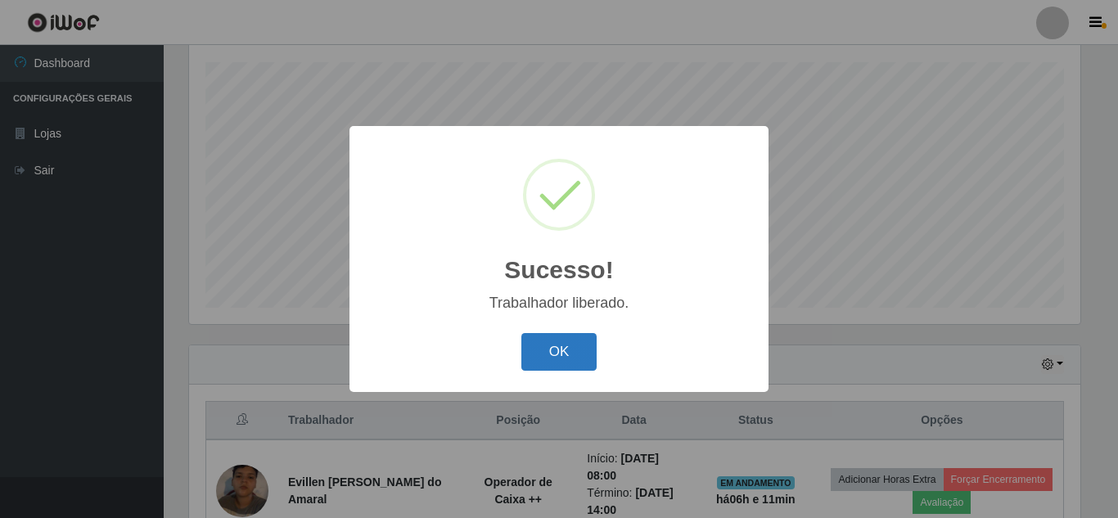
click at [557, 358] on button "OK" at bounding box center [559, 352] width 76 height 38
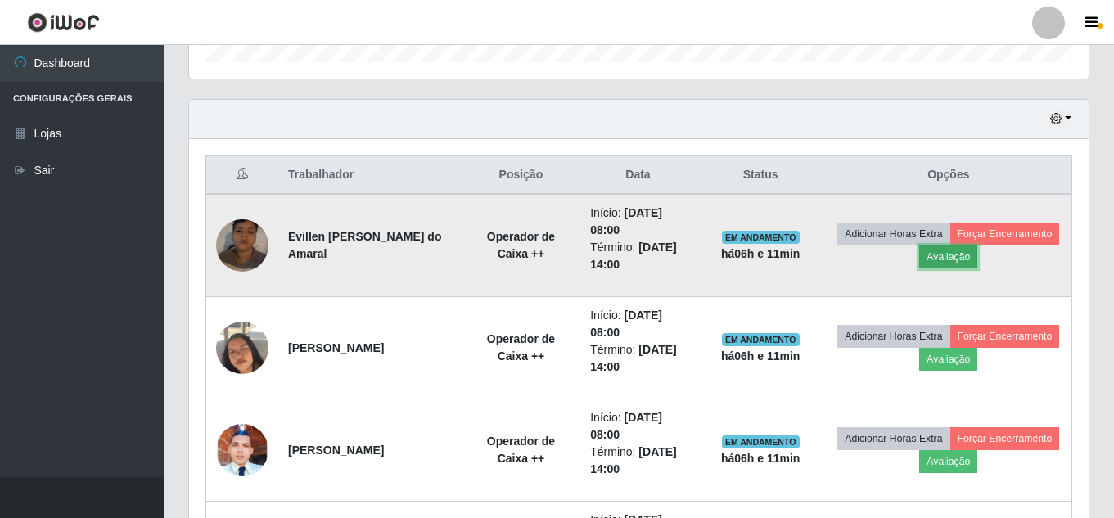
click at [977, 258] on button "Avaliação" at bounding box center [948, 257] width 58 height 23
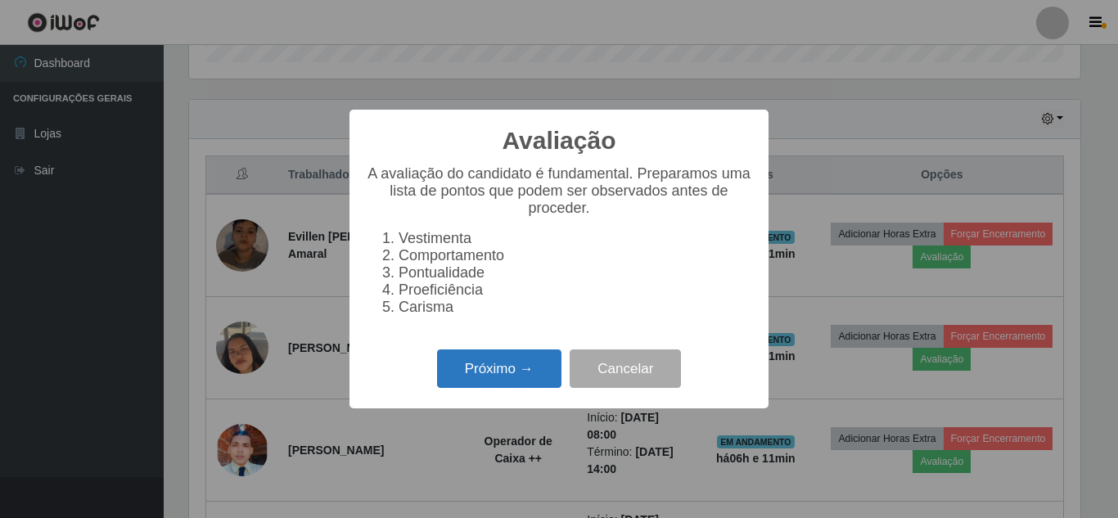
click at [525, 383] on button "Próximo →" at bounding box center [499, 368] width 124 height 38
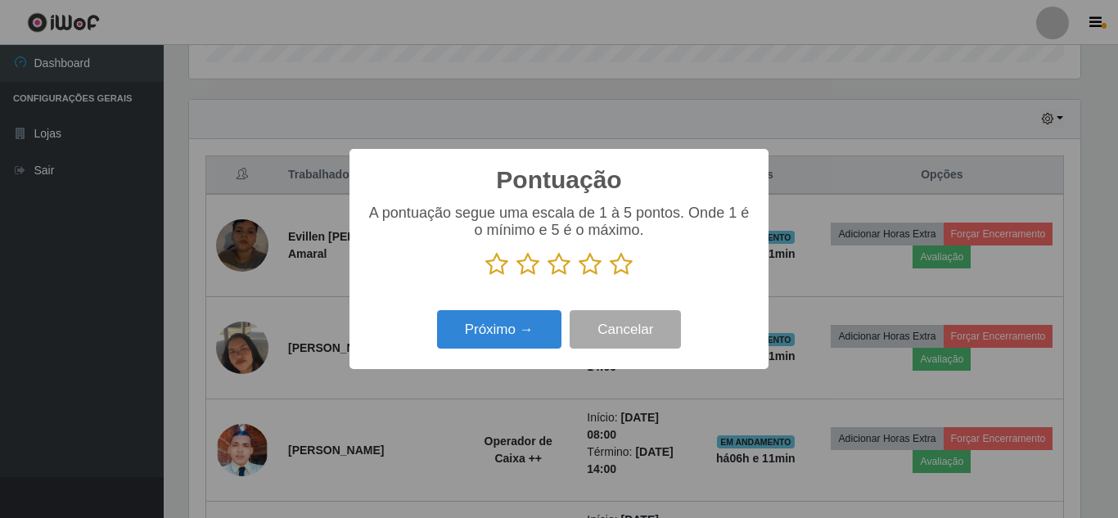
click at [621, 269] on icon at bounding box center [621, 264] width 23 height 25
click at [610, 277] on input "radio" at bounding box center [610, 277] width 0 height 0
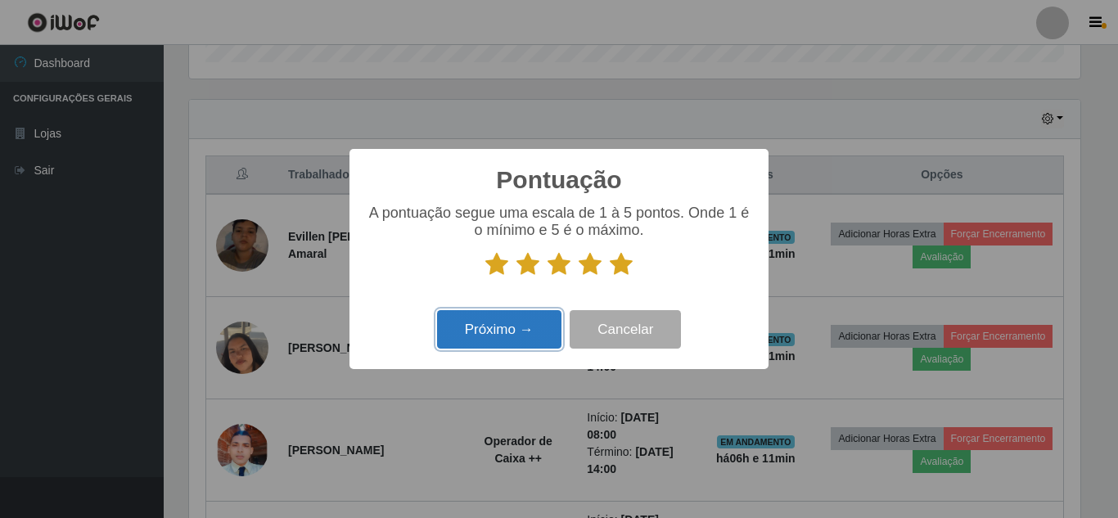
click at [501, 330] on button "Próximo →" at bounding box center [499, 329] width 124 height 38
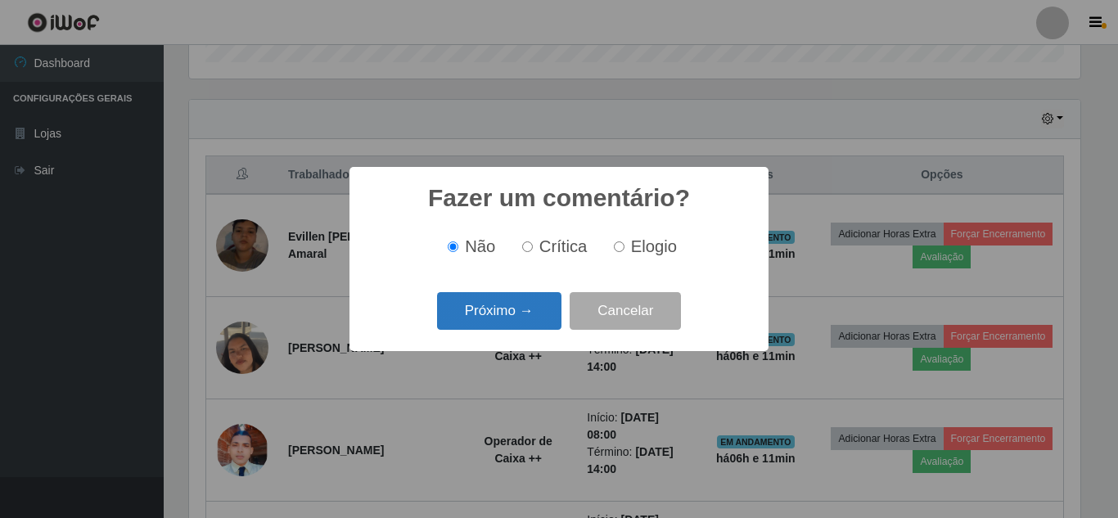
click at [513, 331] on button "Próximo →" at bounding box center [499, 311] width 124 height 38
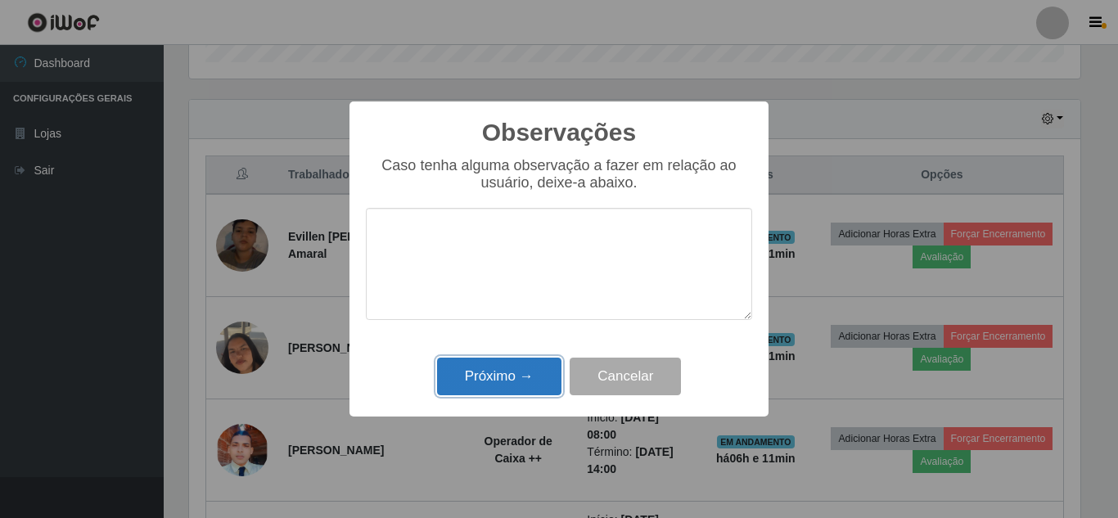
click at [508, 378] on button "Próximo →" at bounding box center [499, 377] width 124 height 38
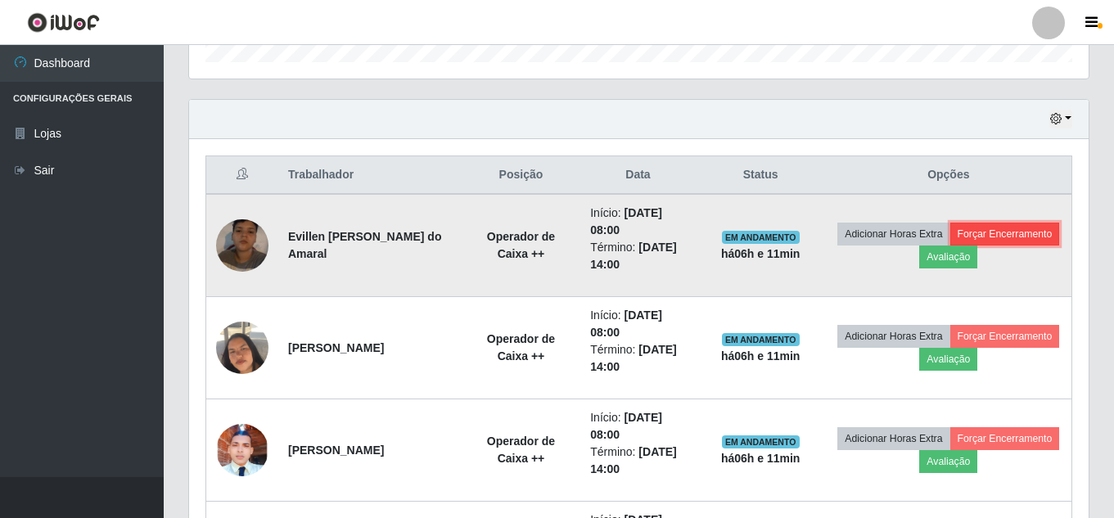
click at [950, 246] on button "Forçar Encerramento" at bounding box center [1005, 234] width 110 height 23
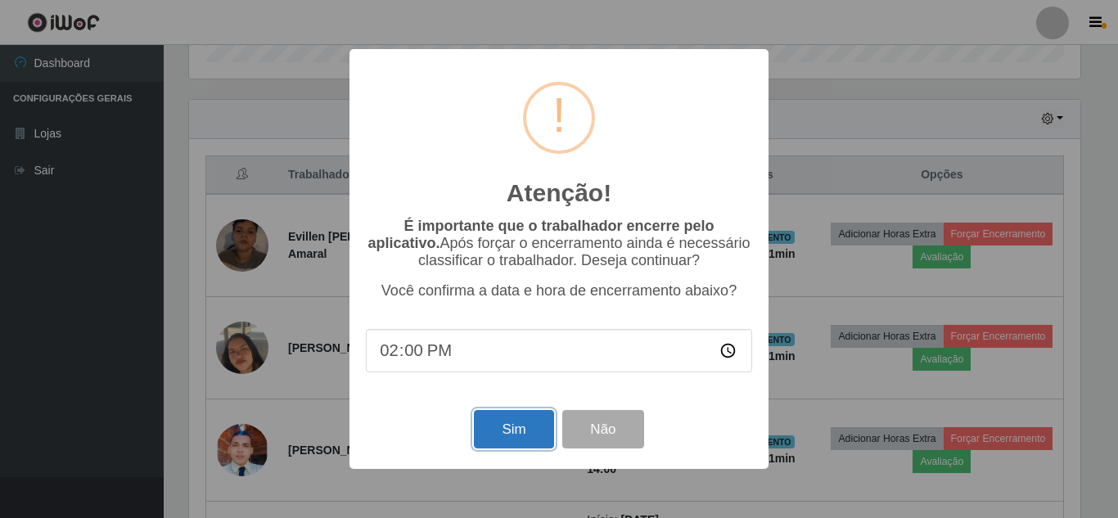
click at [520, 428] on button "Sim" at bounding box center [513, 429] width 79 height 38
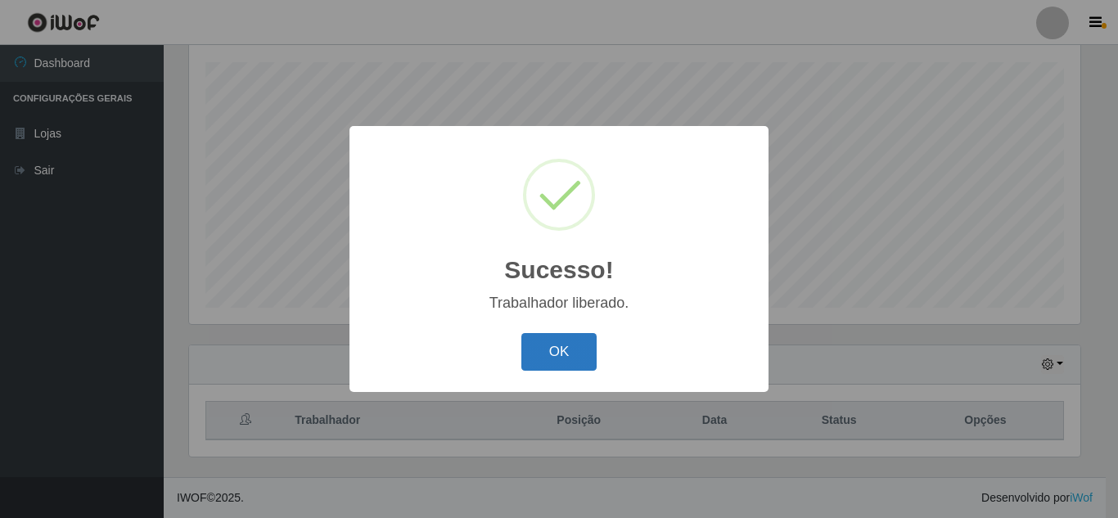
click at [569, 369] on button "OK" at bounding box center [559, 352] width 76 height 38
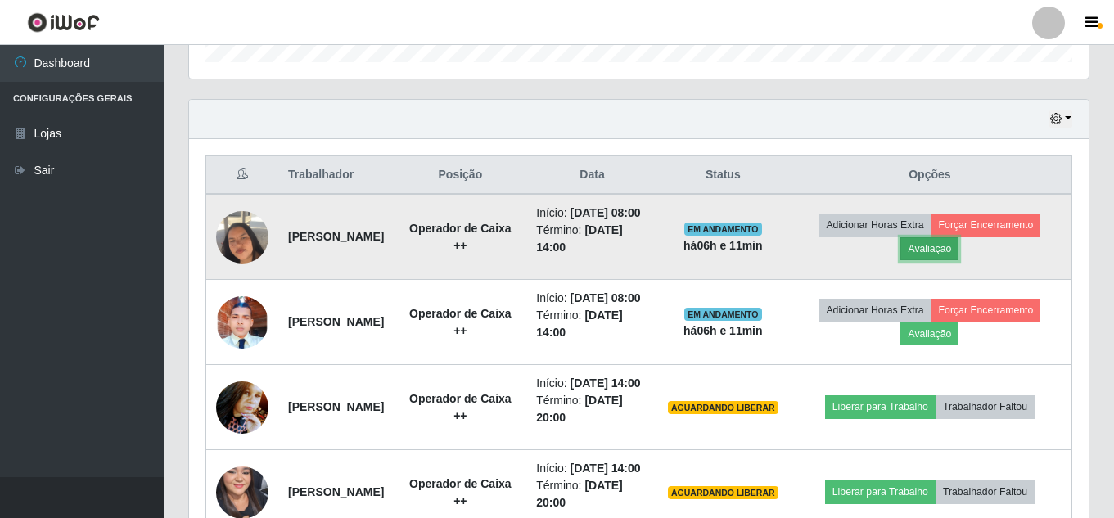
click at [958, 256] on button "Avaliação" at bounding box center [929, 248] width 58 height 23
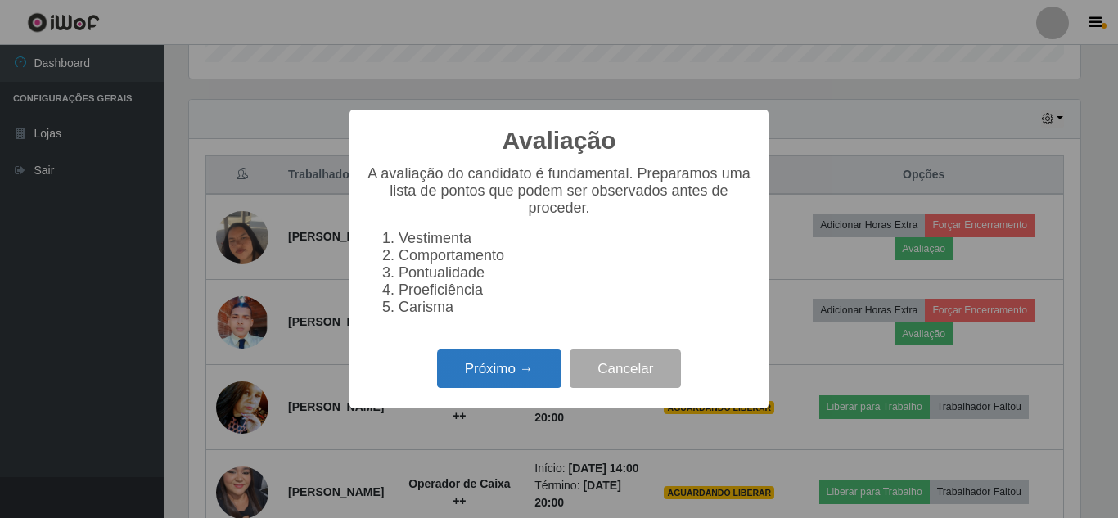
click at [524, 383] on button "Próximo →" at bounding box center [499, 368] width 124 height 38
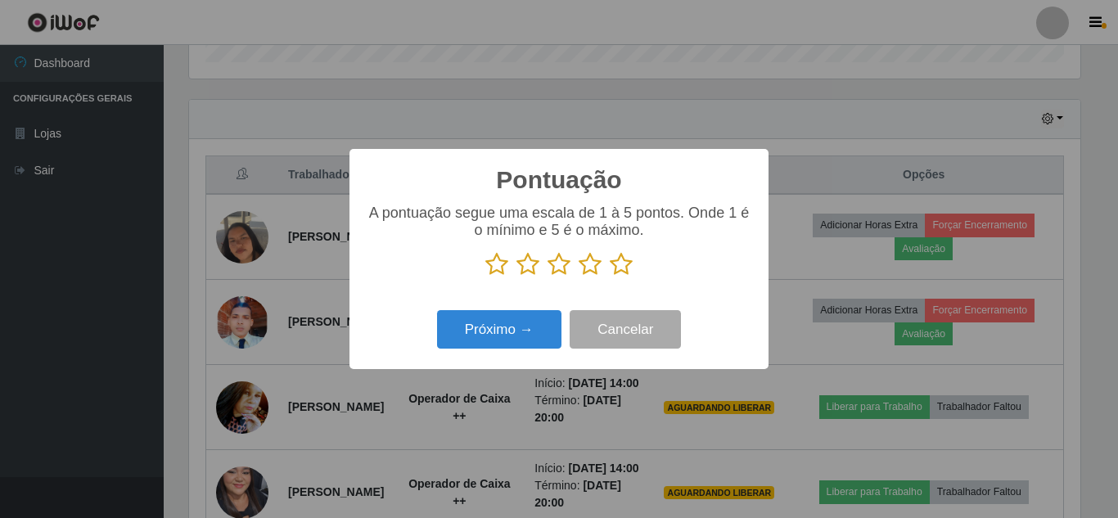
click at [616, 268] on icon at bounding box center [621, 264] width 23 height 25
click at [610, 277] on input "radio" at bounding box center [610, 277] width 0 height 0
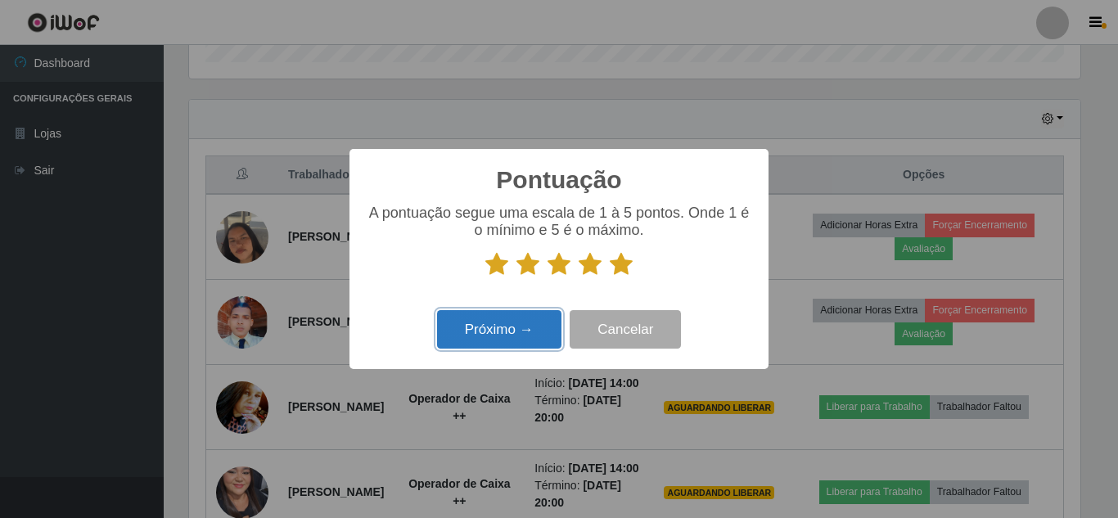
click at [513, 327] on button "Próximo →" at bounding box center [499, 329] width 124 height 38
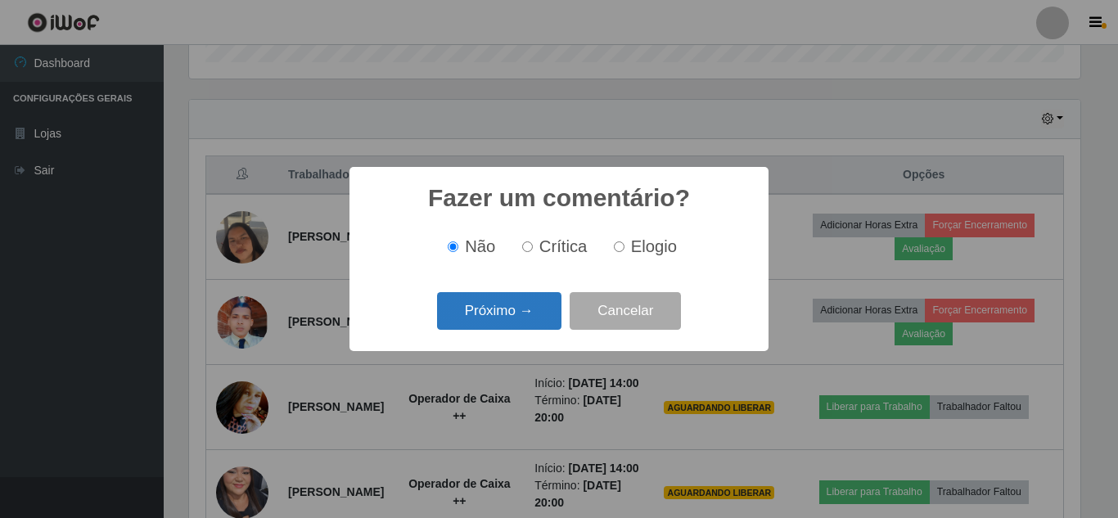
click at [522, 318] on button "Próximo →" at bounding box center [499, 311] width 124 height 38
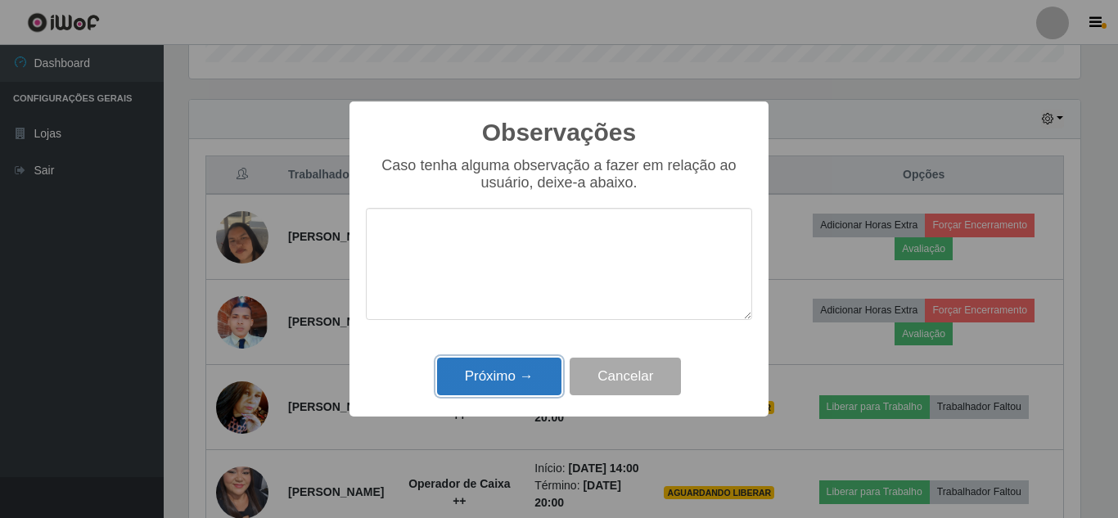
click at [512, 370] on button "Próximo →" at bounding box center [499, 377] width 124 height 38
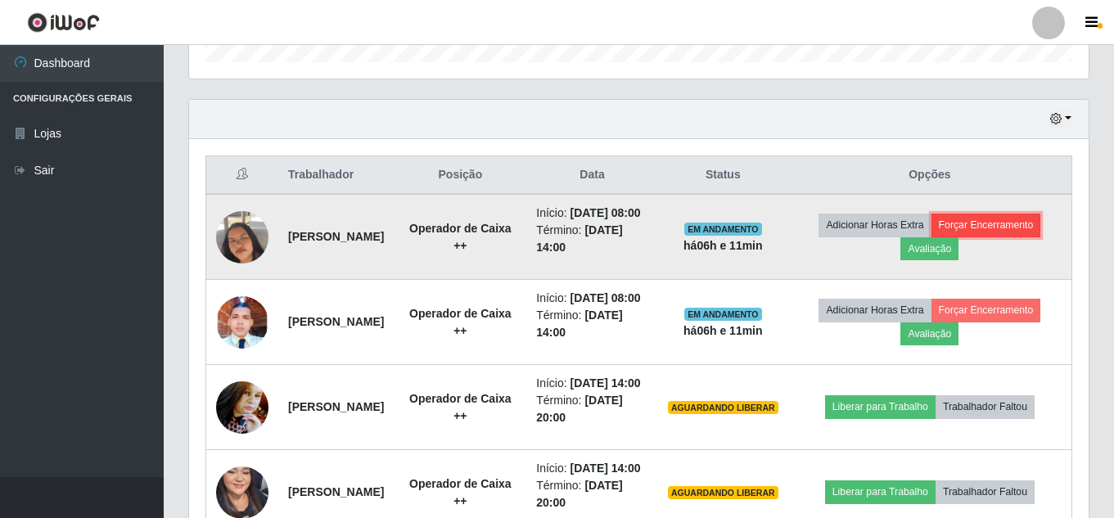
click at [931, 237] on button "Forçar Encerramento" at bounding box center [986, 225] width 110 height 23
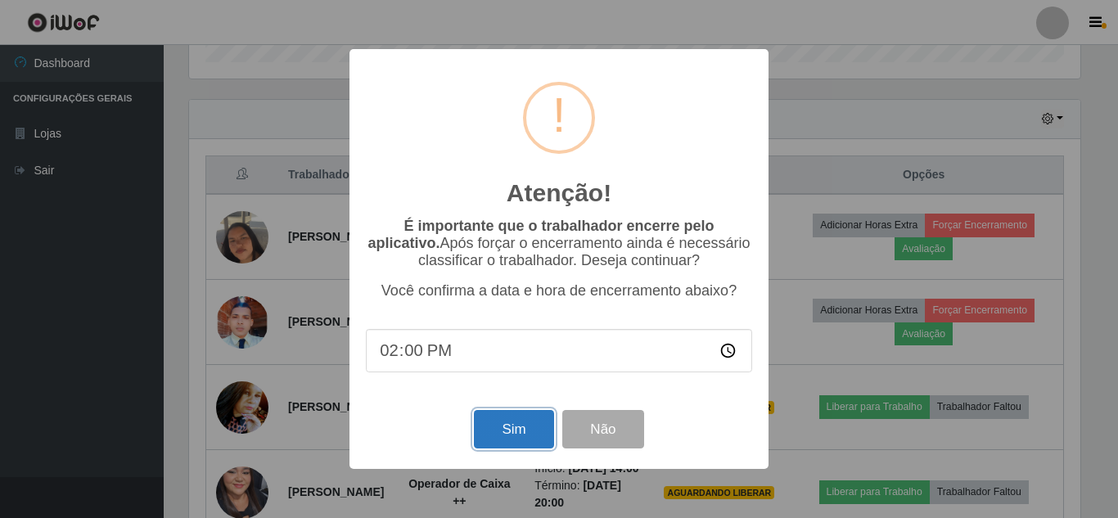
click at [517, 432] on button "Sim" at bounding box center [513, 429] width 79 height 38
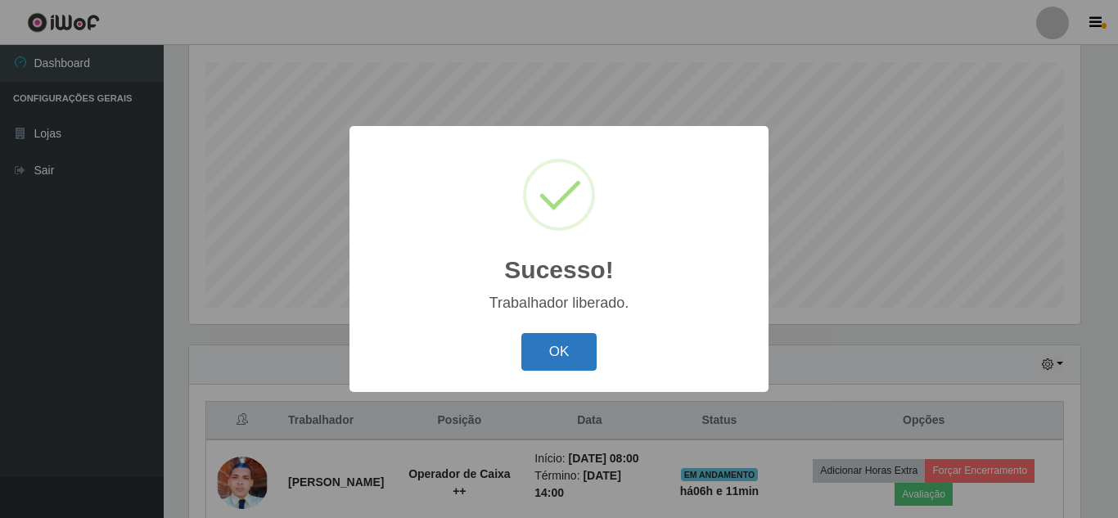
click at [563, 365] on button "OK" at bounding box center [559, 352] width 76 height 38
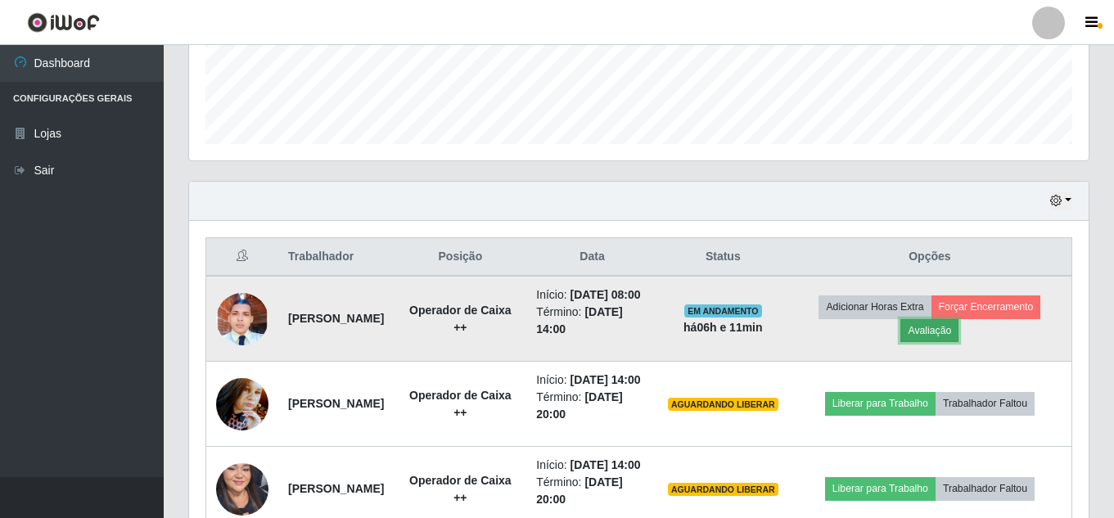
click at [958, 338] on button "Avaliação" at bounding box center [929, 330] width 58 height 23
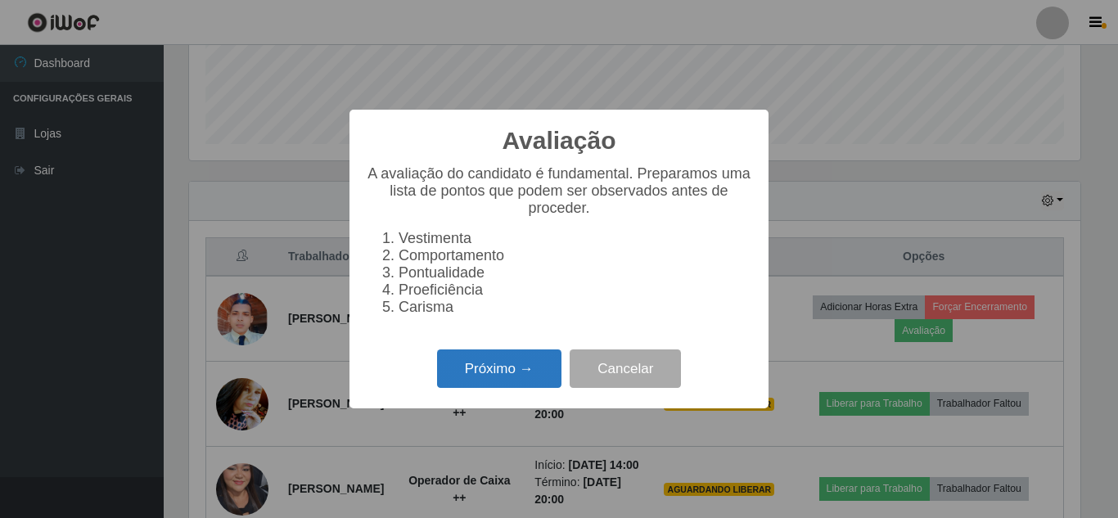
click at [495, 384] on button "Próximo →" at bounding box center [499, 368] width 124 height 38
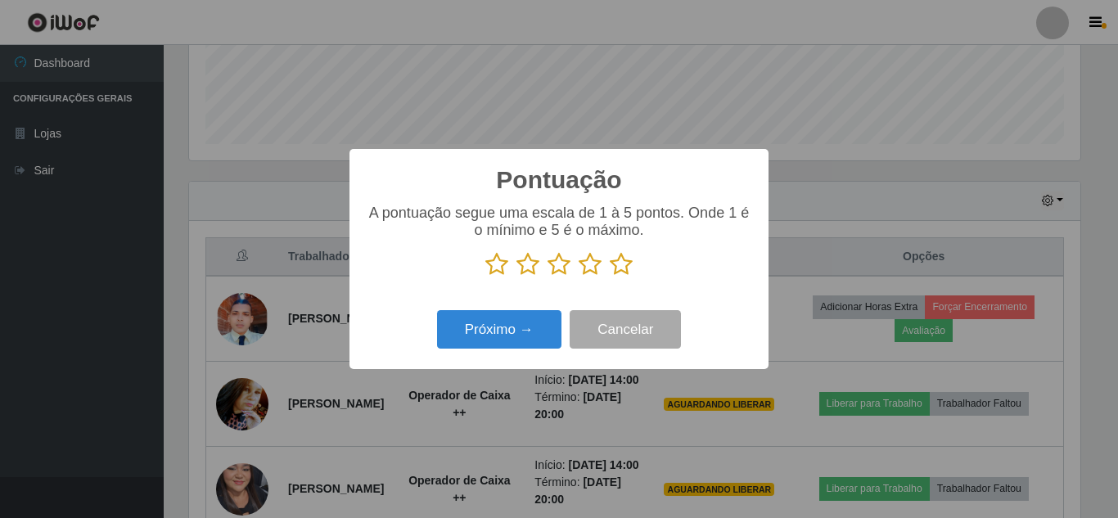
click at [631, 269] on icon at bounding box center [621, 264] width 23 height 25
click at [610, 277] on input "radio" at bounding box center [610, 277] width 0 height 0
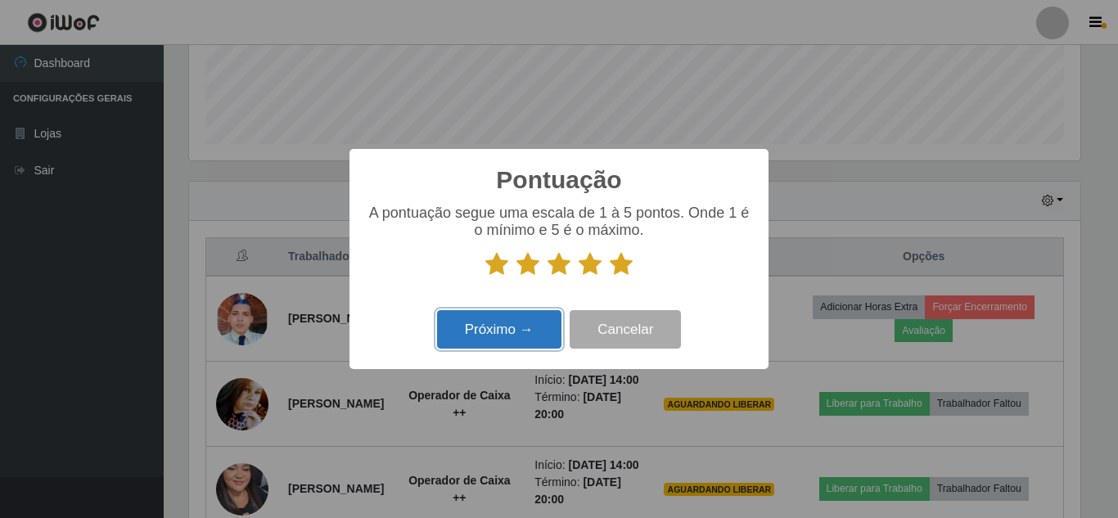
click at [499, 346] on button "Próximo →" at bounding box center [499, 329] width 124 height 38
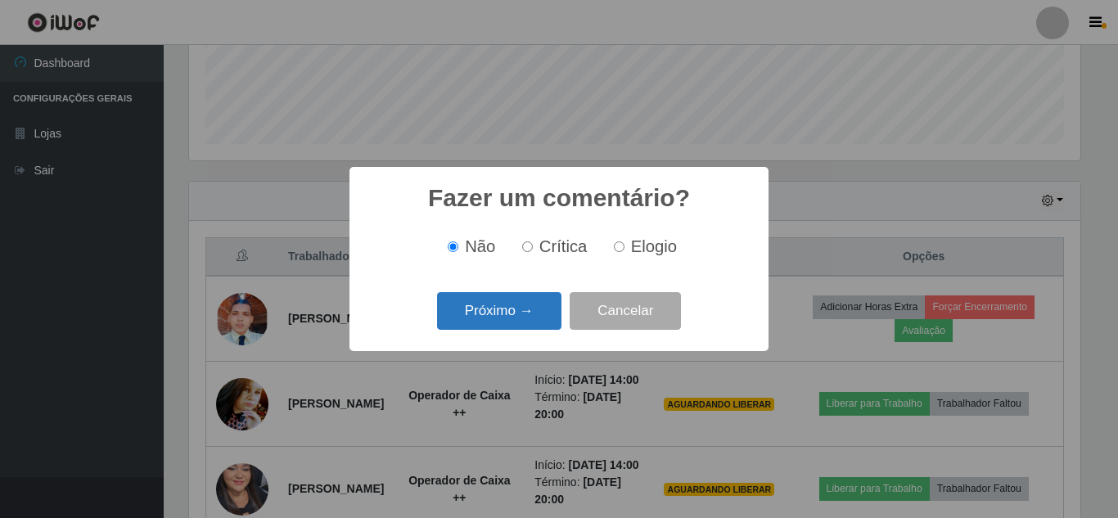
click at [513, 313] on button "Próximo →" at bounding box center [499, 311] width 124 height 38
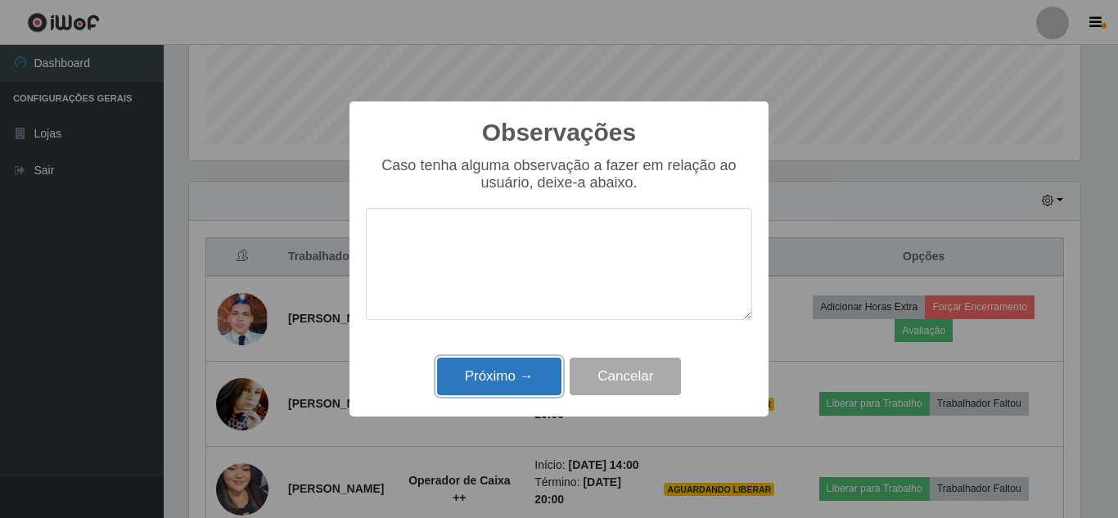
click at [516, 363] on button "Próximo →" at bounding box center [499, 377] width 124 height 38
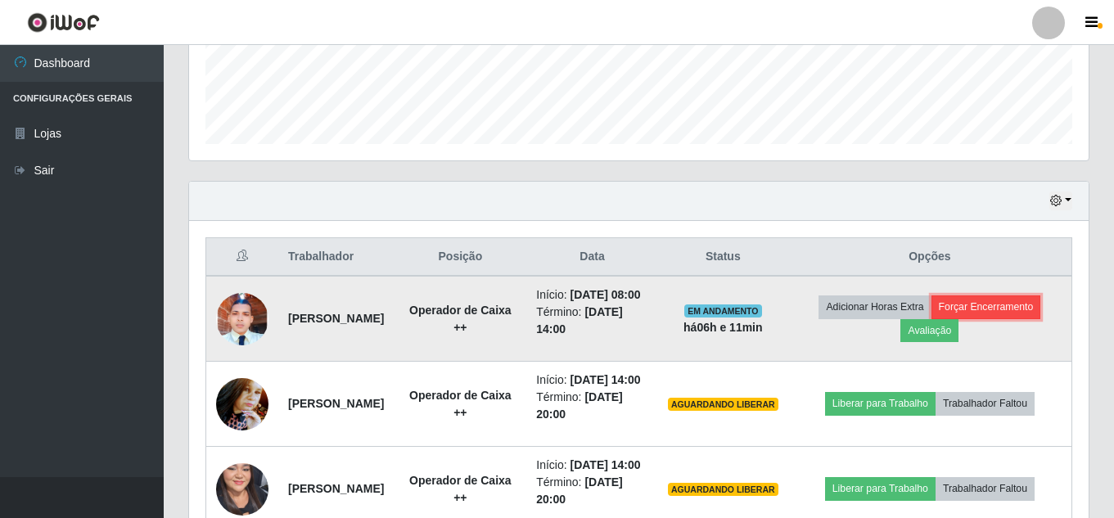
click at [932, 318] on button "Forçar Encerramento" at bounding box center [986, 306] width 110 height 23
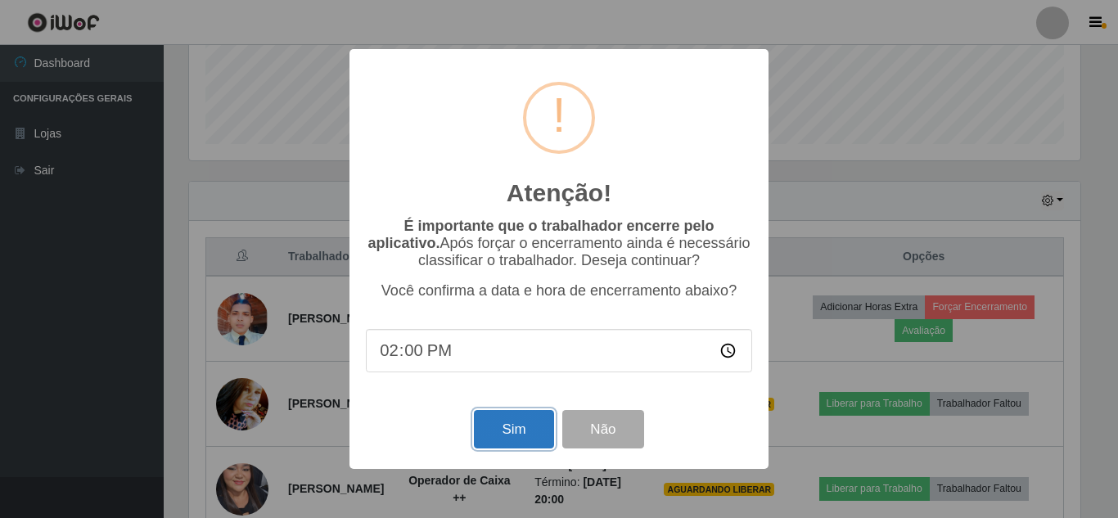
click at [509, 449] on button "Sim" at bounding box center [513, 429] width 79 height 38
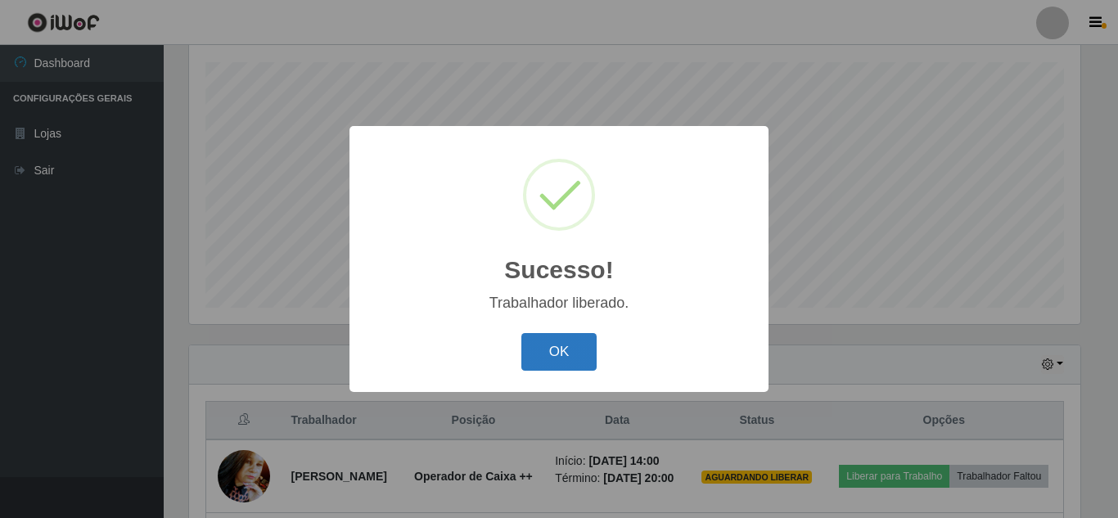
click at [561, 351] on button "OK" at bounding box center [559, 352] width 76 height 38
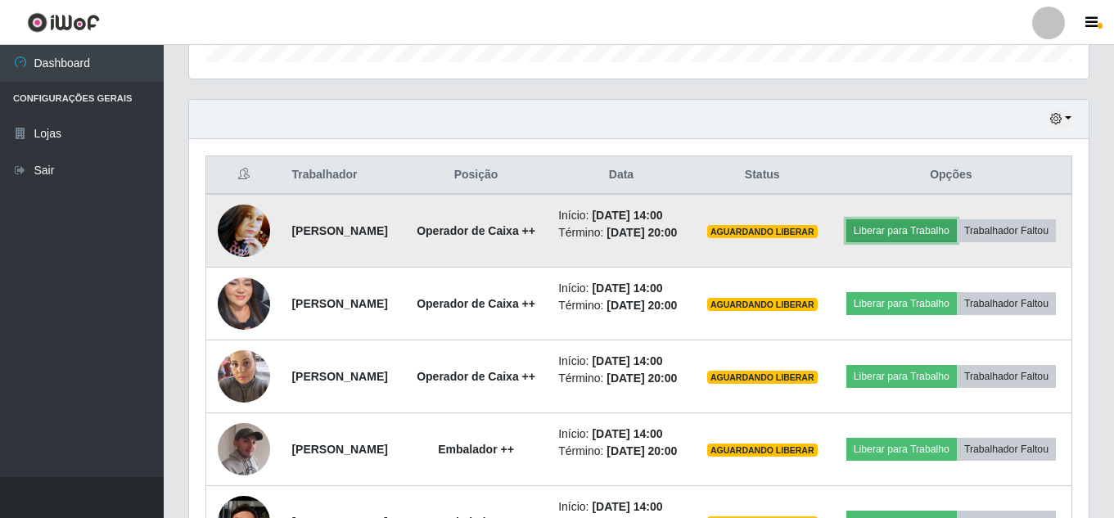
click at [957, 230] on button "Liberar para Trabalho" at bounding box center [901, 230] width 110 height 23
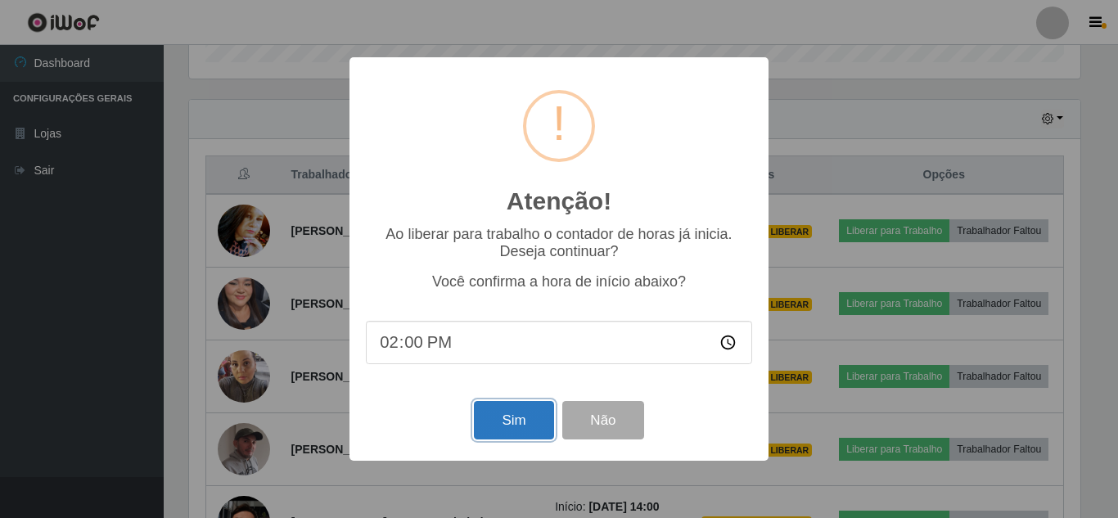
click at [515, 424] on button "Sim" at bounding box center [513, 420] width 79 height 38
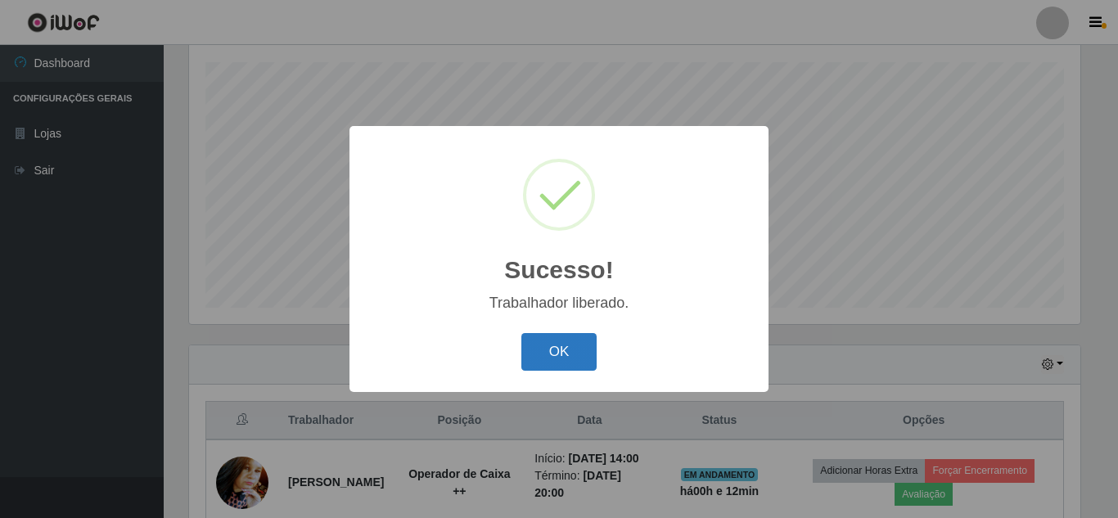
click at [569, 359] on button "OK" at bounding box center [559, 352] width 76 height 38
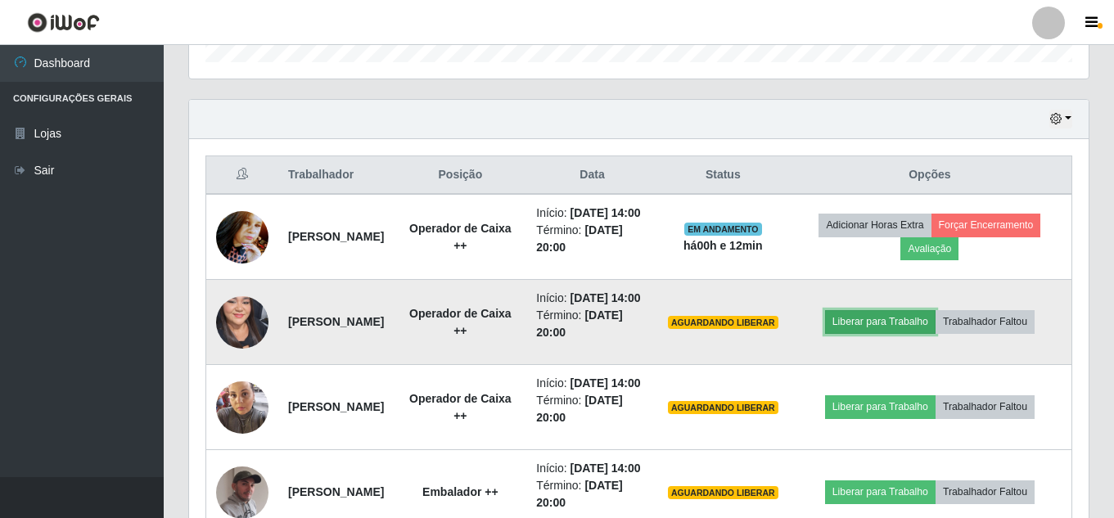
click at [915, 333] on button "Liberar para Trabalho" at bounding box center [880, 321] width 110 height 23
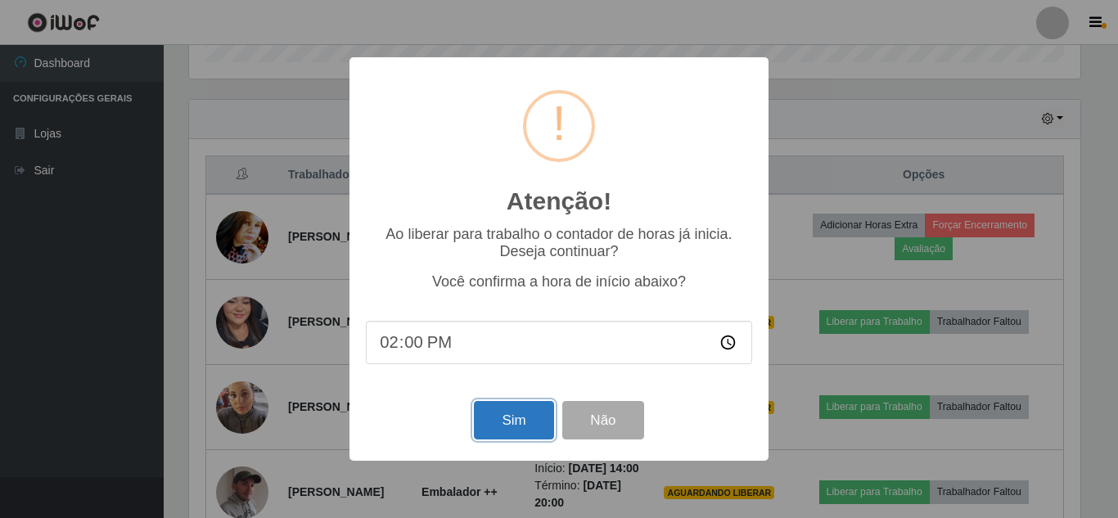
click at [503, 422] on button "Sim" at bounding box center [513, 420] width 79 height 38
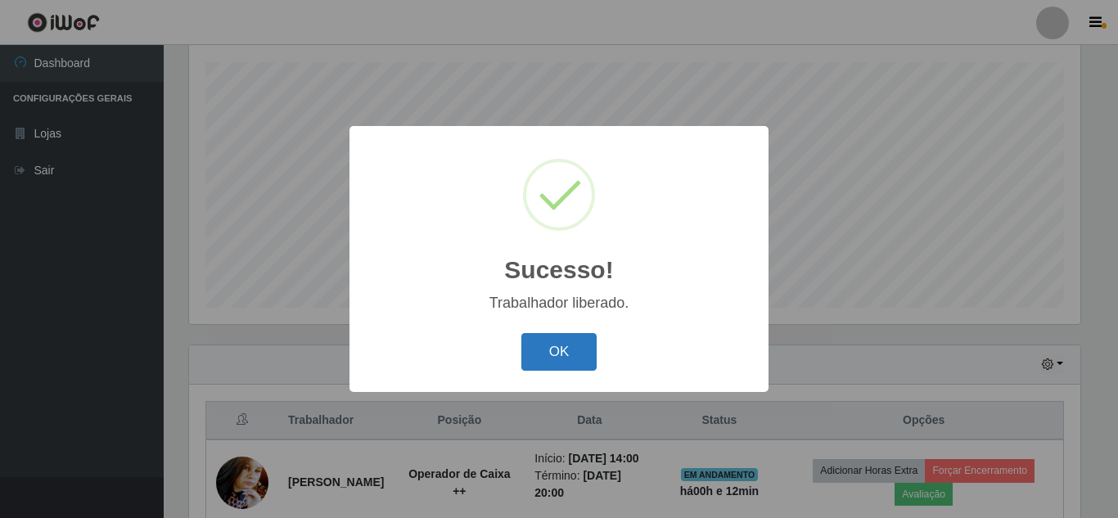
click at [569, 351] on button "OK" at bounding box center [559, 352] width 76 height 38
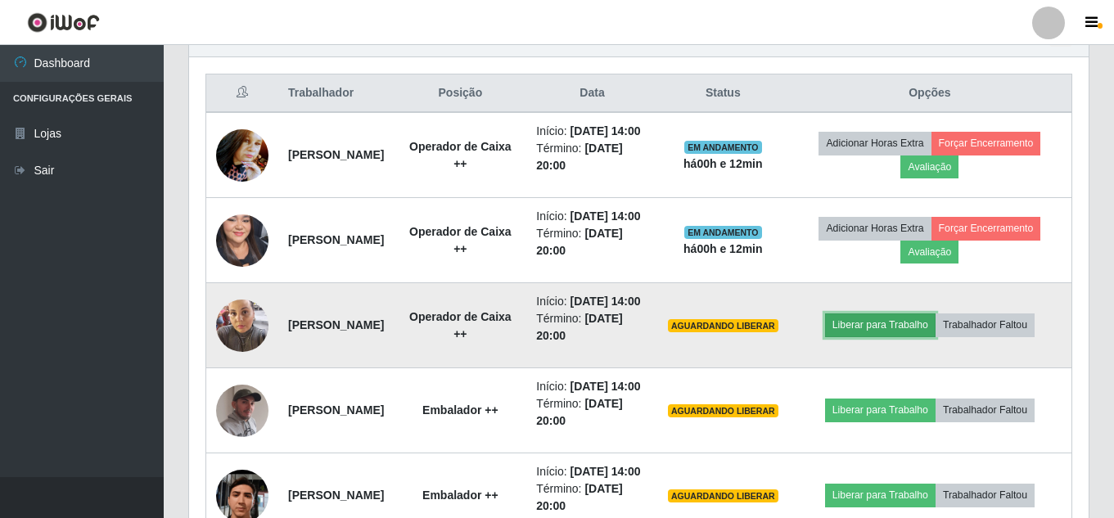
click at [919, 336] on button "Liberar para Trabalho" at bounding box center [880, 324] width 110 height 23
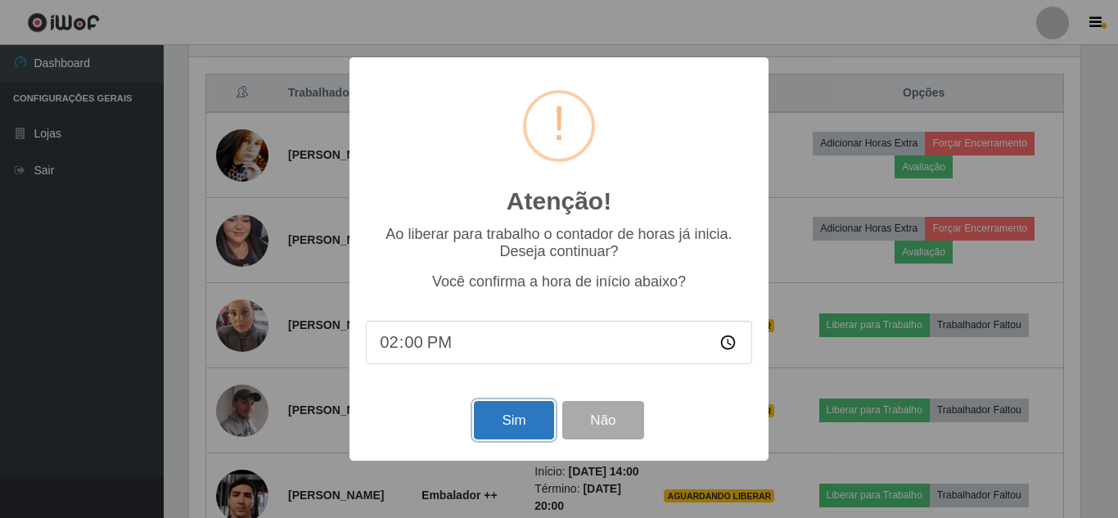
click at [521, 425] on button "Sim" at bounding box center [513, 420] width 79 height 38
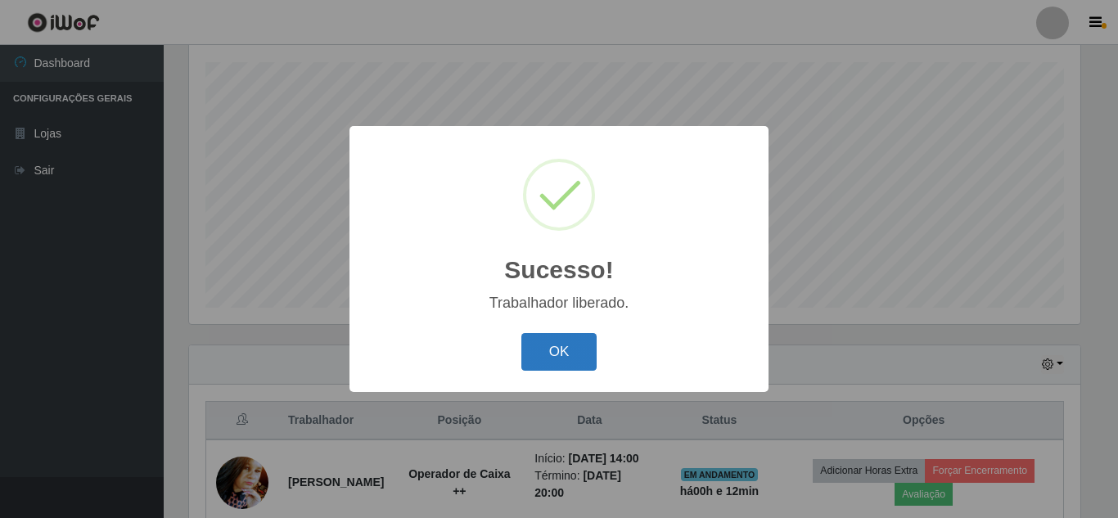
click at [534, 351] on button "OK" at bounding box center [559, 352] width 76 height 38
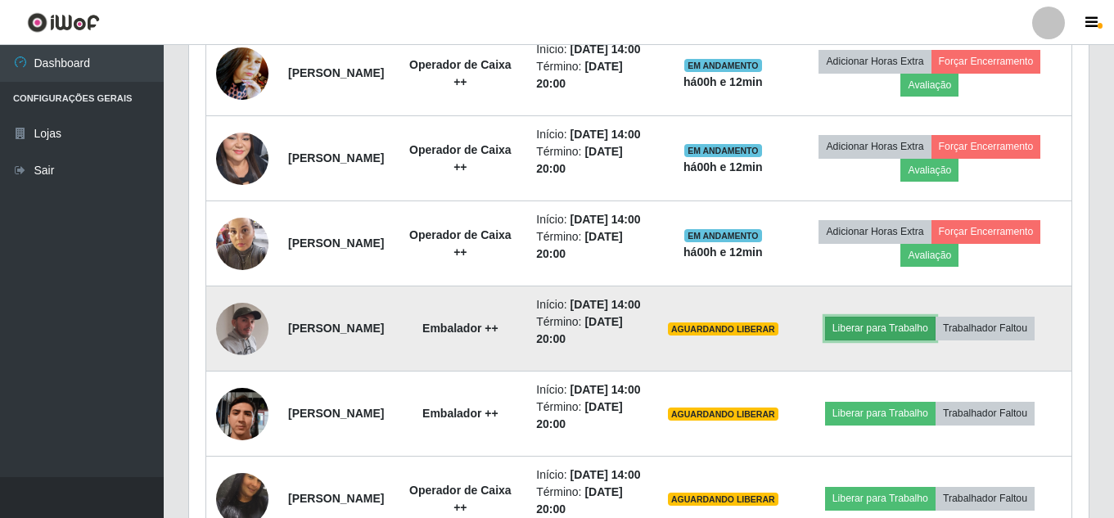
click at [899, 340] on button "Liberar para Trabalho" at bounding box center [880, 328] width 110 height 23
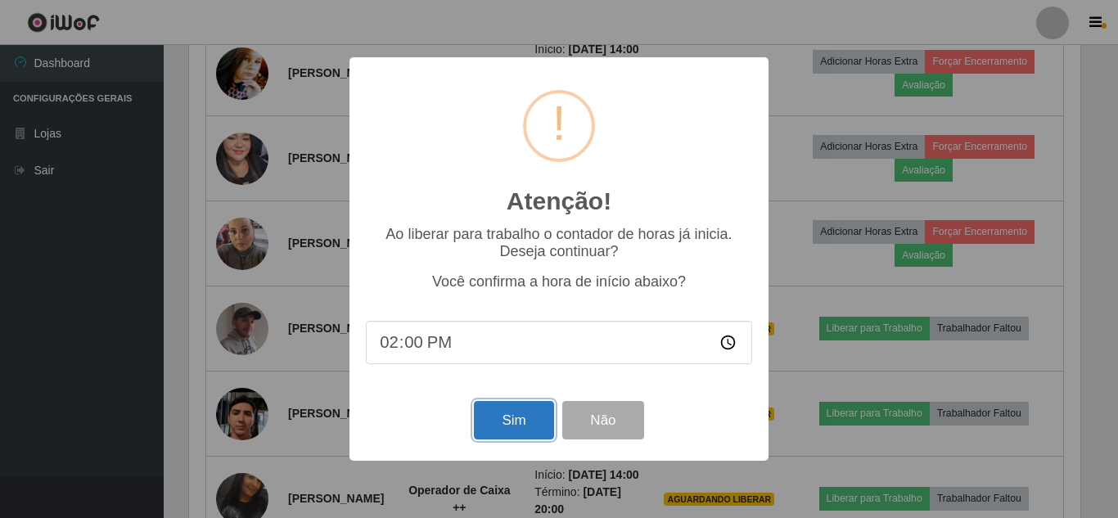
click at [530, 422] on button "Sim" at bounding box center [513, 420] width 79 height 38
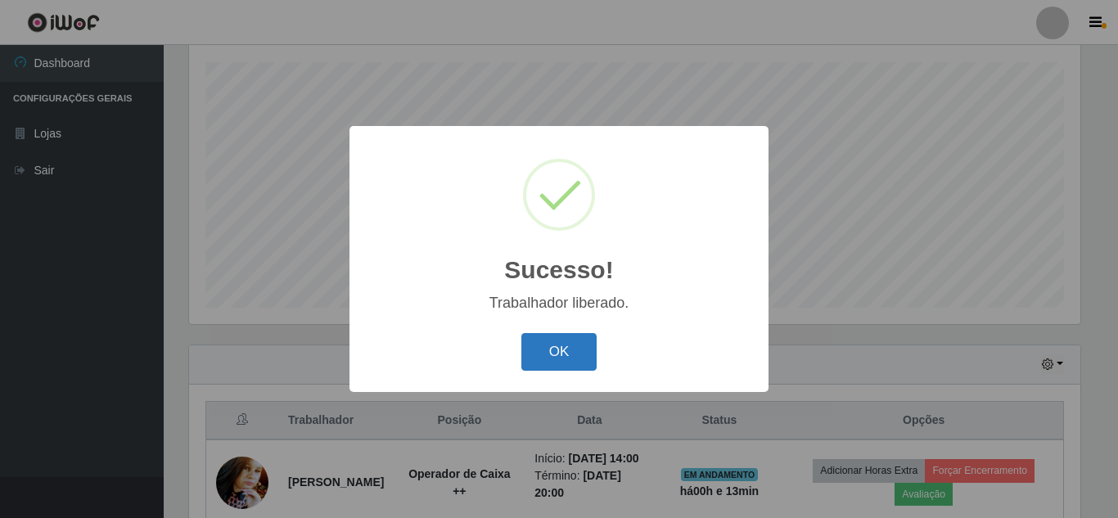
click at [567, 357] on button "OK" at bounding box center [559, 352] width 76 height 38
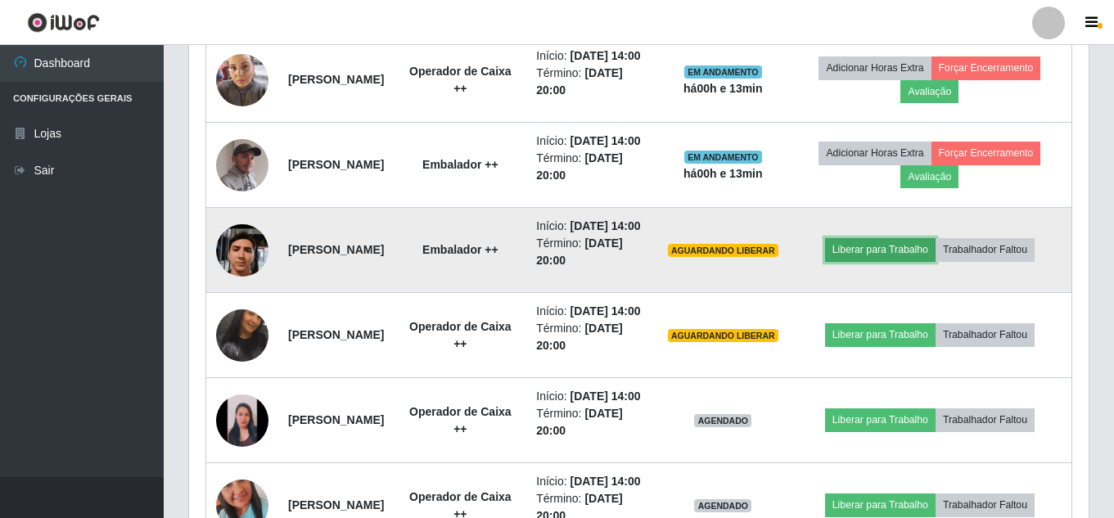
click at [896, 261] on button "Liberar para Trabalho" at bounding box center [880, 249] width 110 height 23
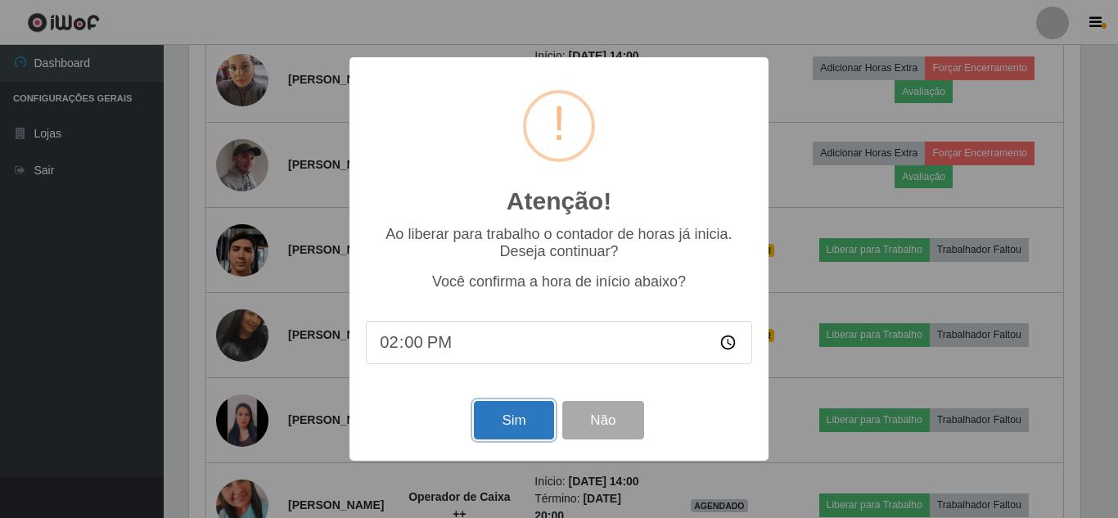
click at [517, 422] on button "Sim" at bounding box center [513, 420] width 79 height 38
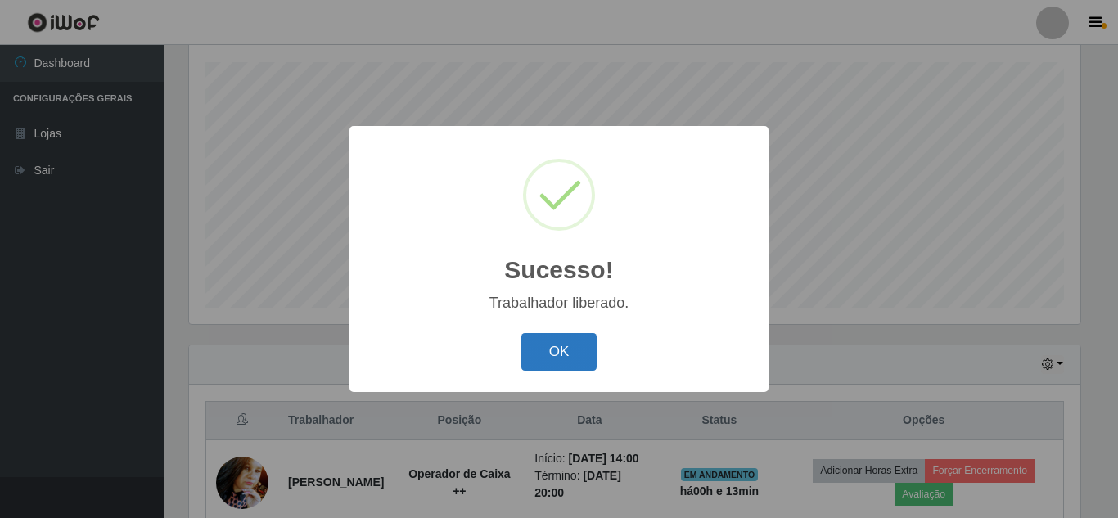
click at [537, 347] on button "OK" at bounding box center [559, 352] width 76 height 38
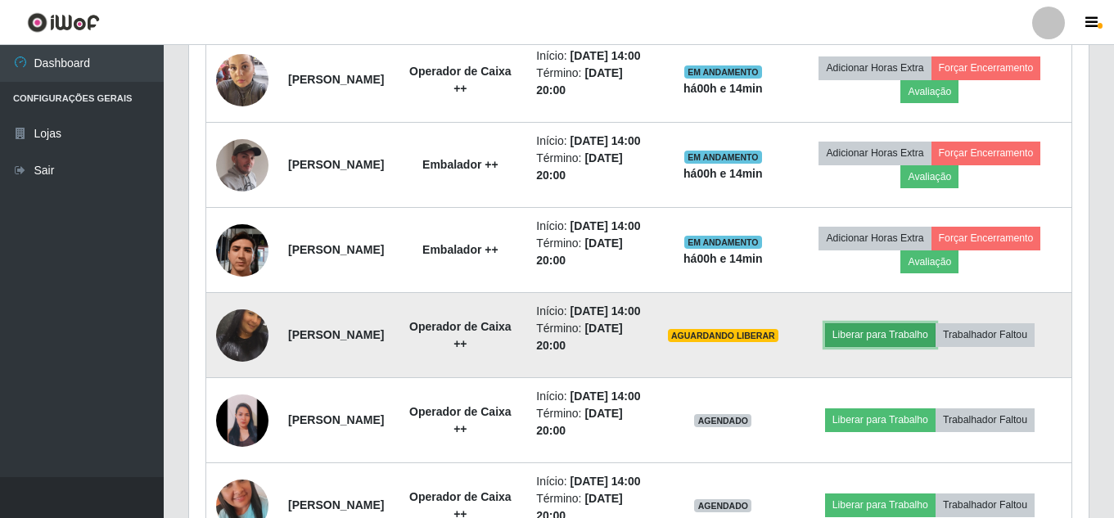
click at [884, 346] on button "Liberar para Trabalho" at bounding box center [880, 334] width 110 height 23
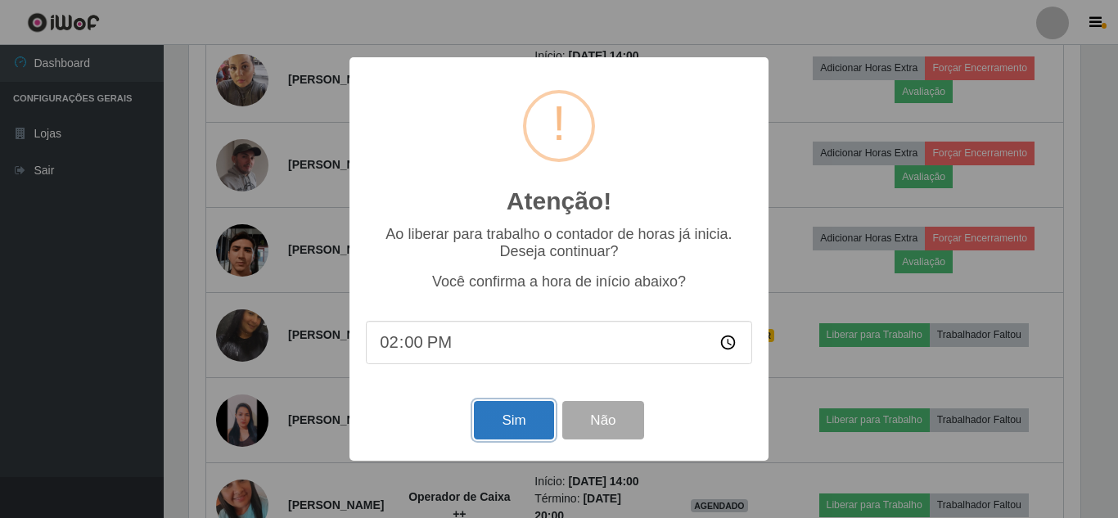
click at [514, 427] on button "Sim" at bounding box center [513, 420] width 79 height 38
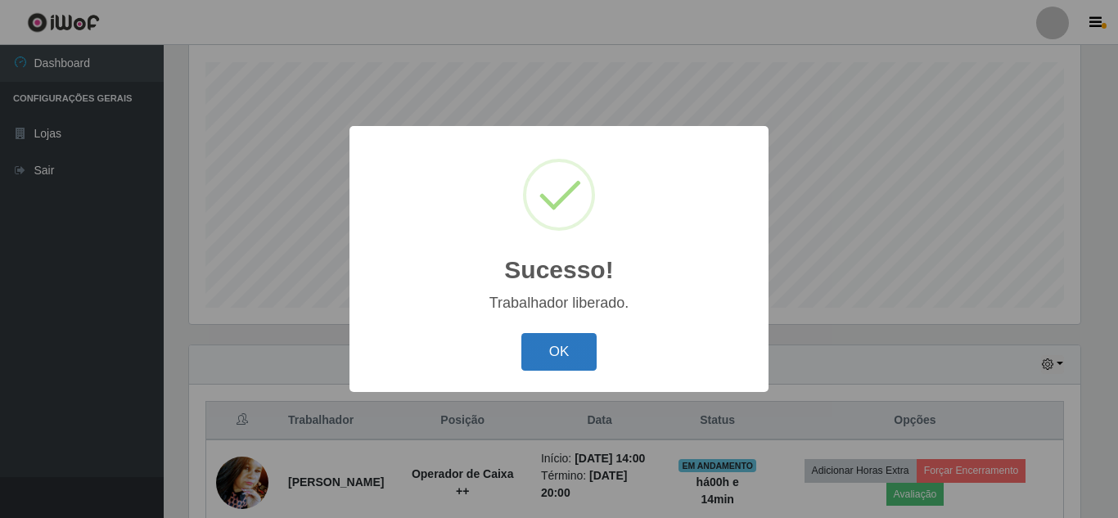
click at [588, 354] on button "OK" at bounding box center [559, 352] width 76 height 38
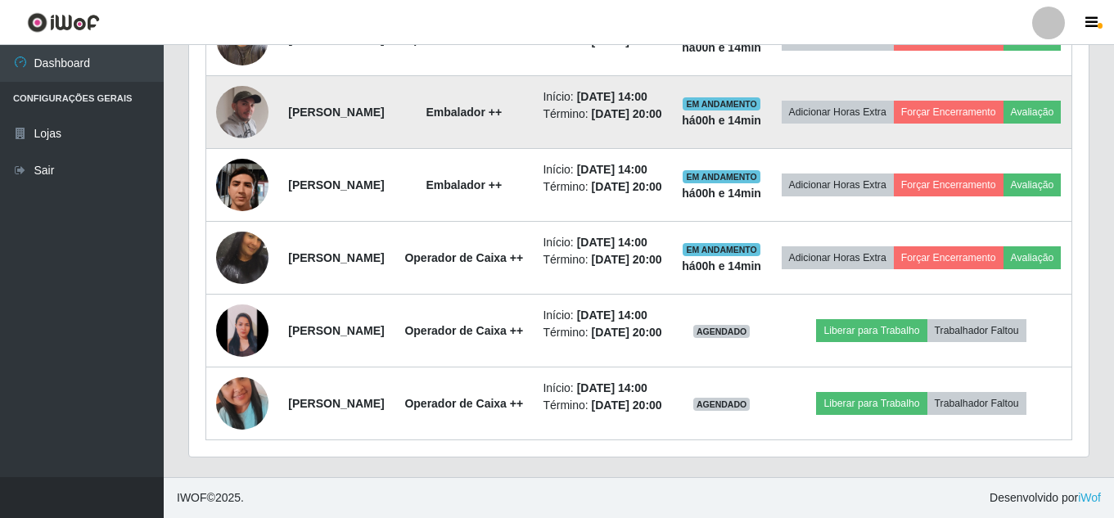
scroll to position [1063, 0]
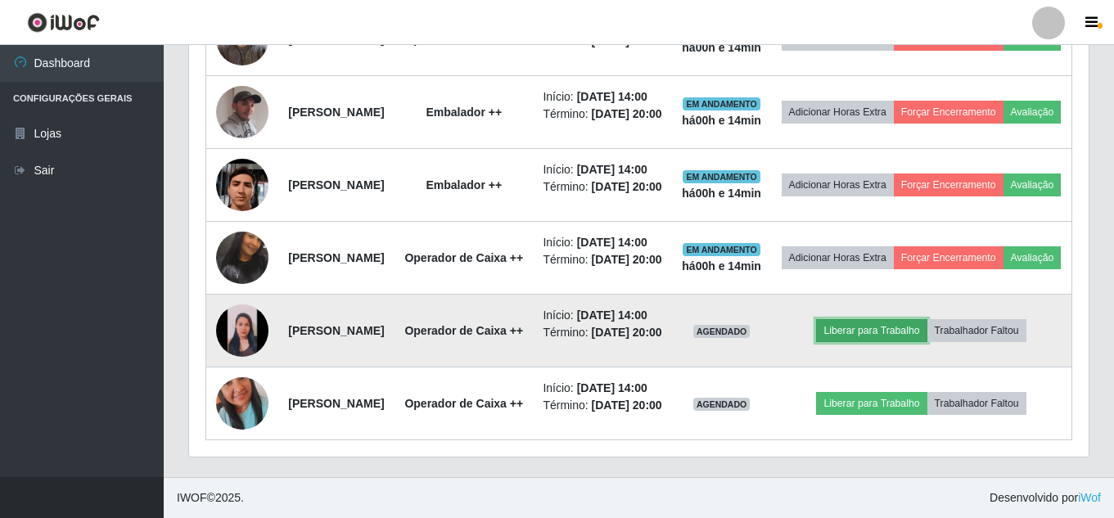
click at [907, 323] on button "Liberar para Trabalho" at bounding box center [871, 330] width 110 height 23
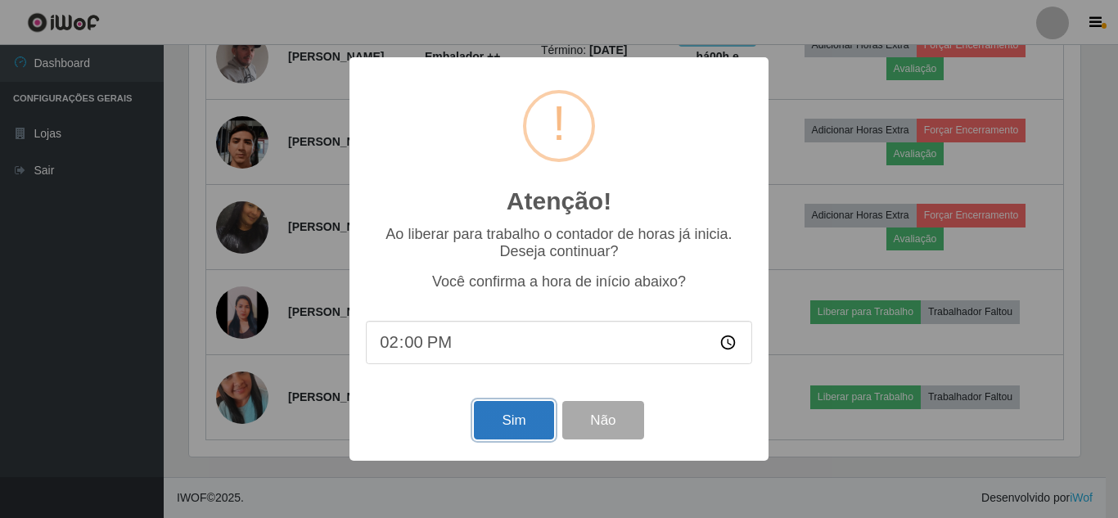
click at [507, 425] on button "Sim" at bounding box center [513, 420] width 79 height 38
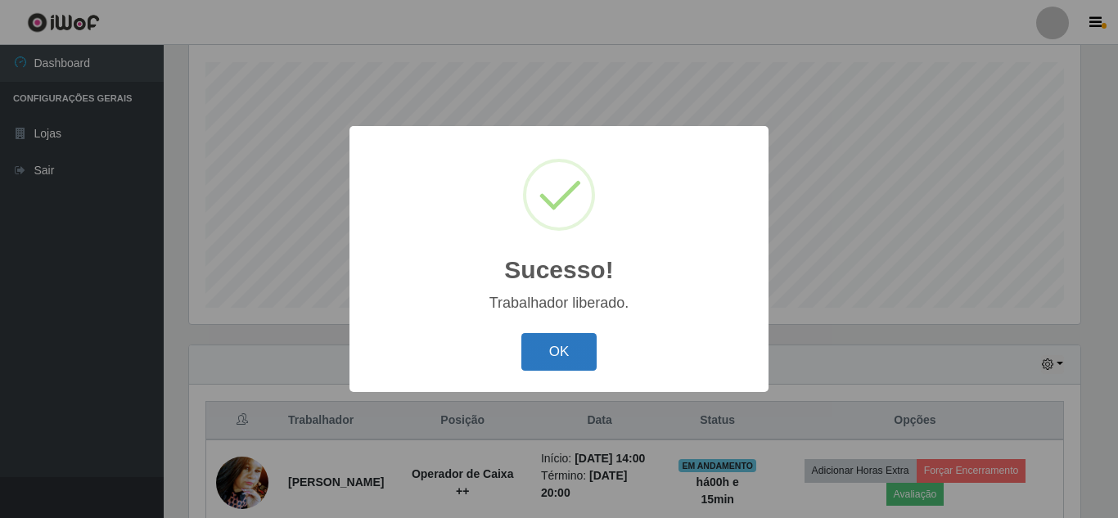
click at [576, 362] on button "OK" at bounding box center [559, 352] width 76 height 38
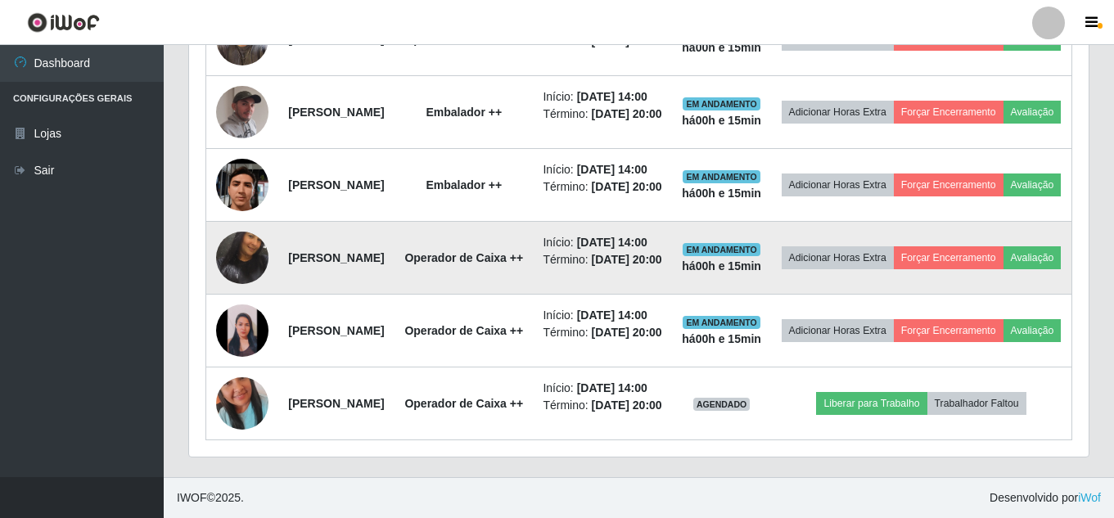
scroll to position [1014, 0]
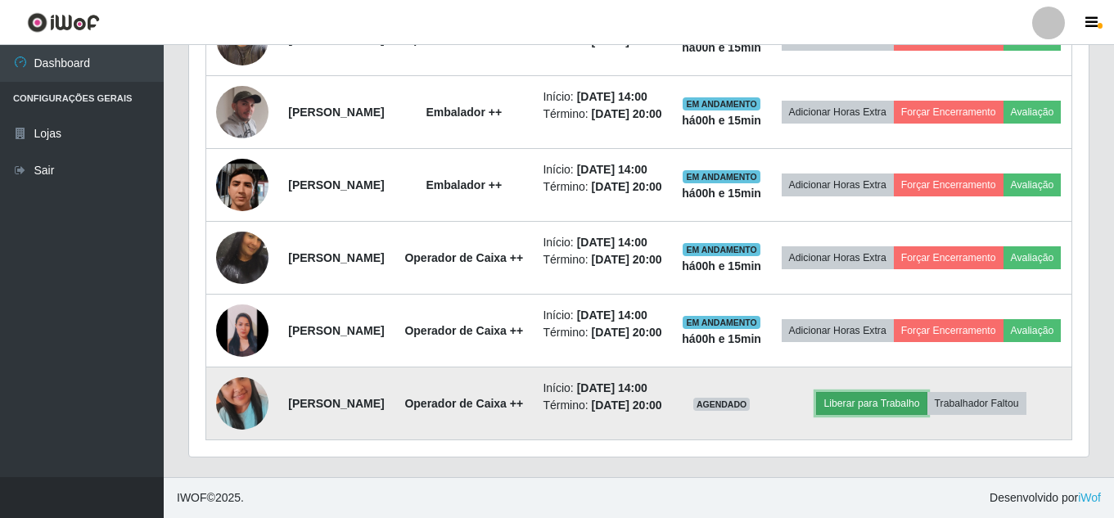
click at [890, 415] on button "Liberar para Trabalho" at bounding box center [871, 403] width 110 height 23
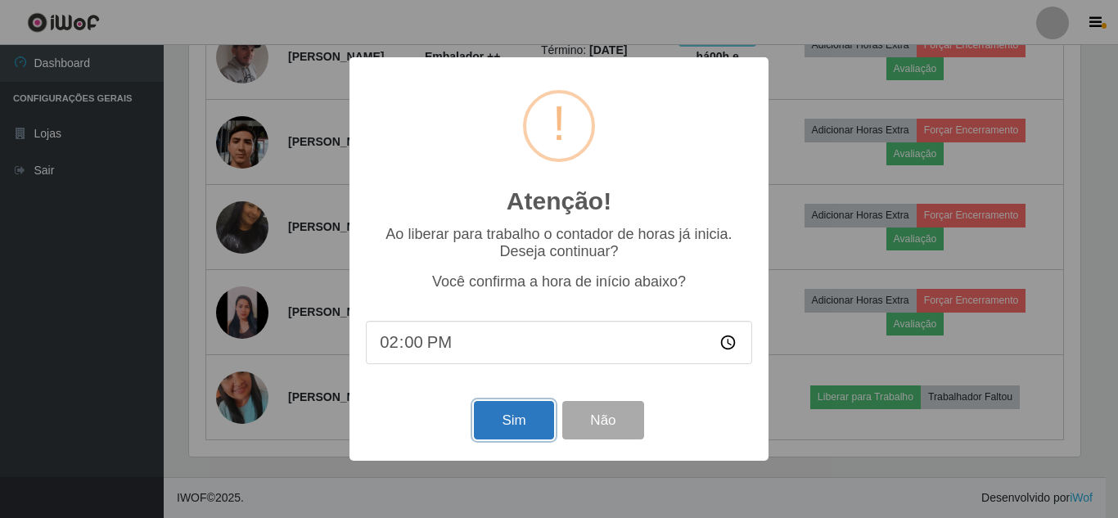
click at [525, 429] on button "Sim" at bounding box center [513, 420] width 79 height 38
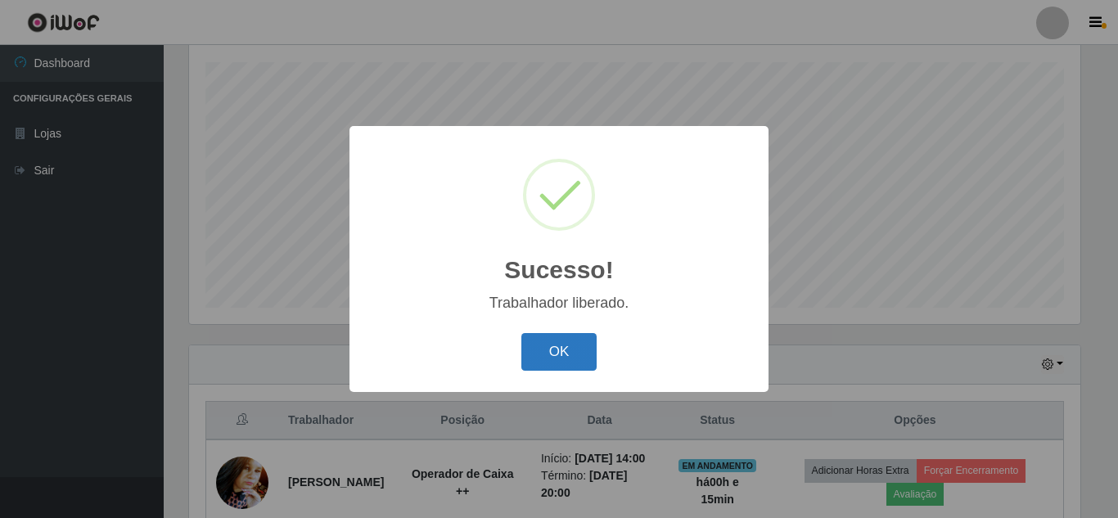
click at [579, 352] on button "OK" at bounding box center [559, 352] width 76 height 38
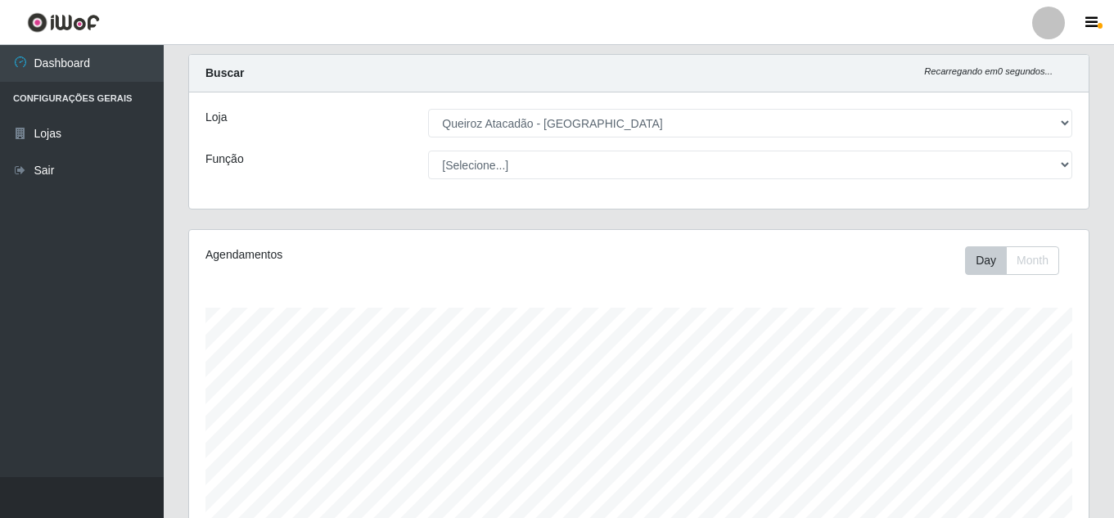
scroll to position [0, 0]
